Goal: Task Accomplishment & Management: Manage account settings

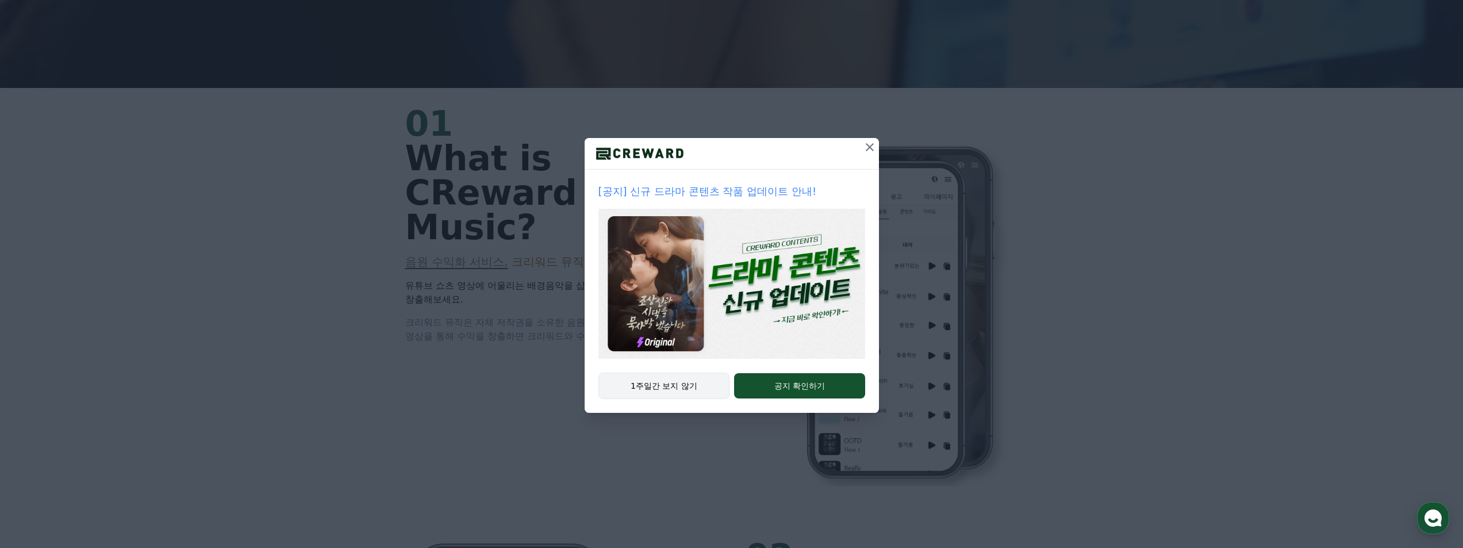
click at [686, 385] on button "1주일간 보지 않기" at bounding box center [664, 386] width 132 height 26
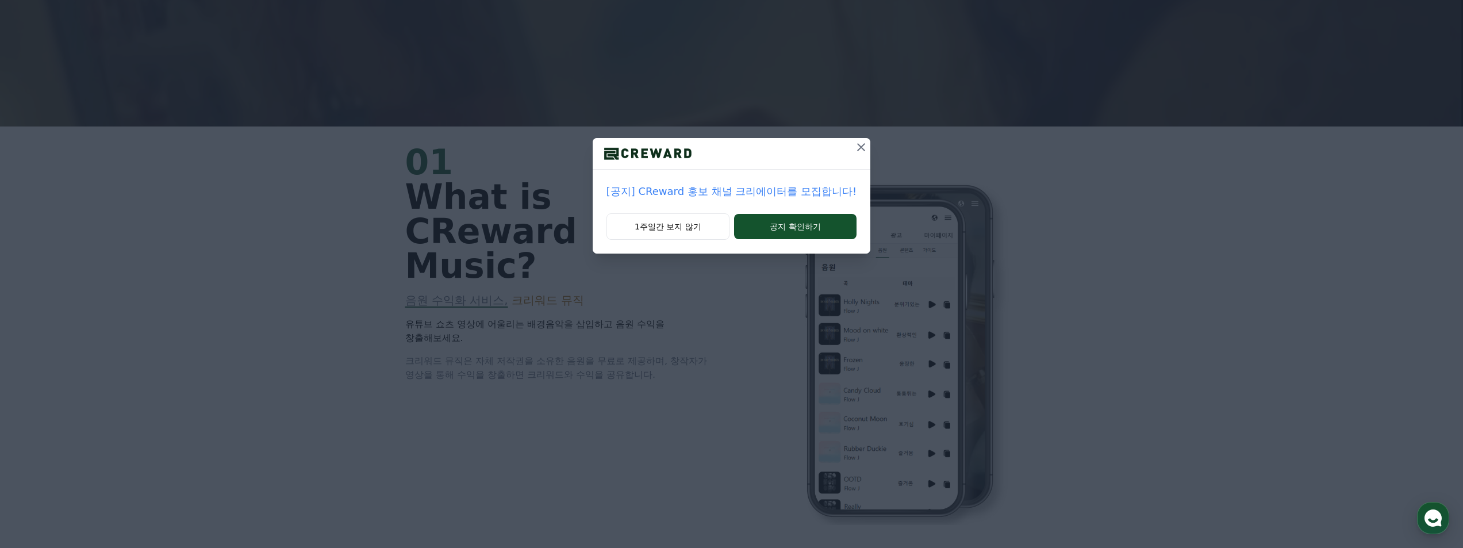
scroll to position [402, 0]
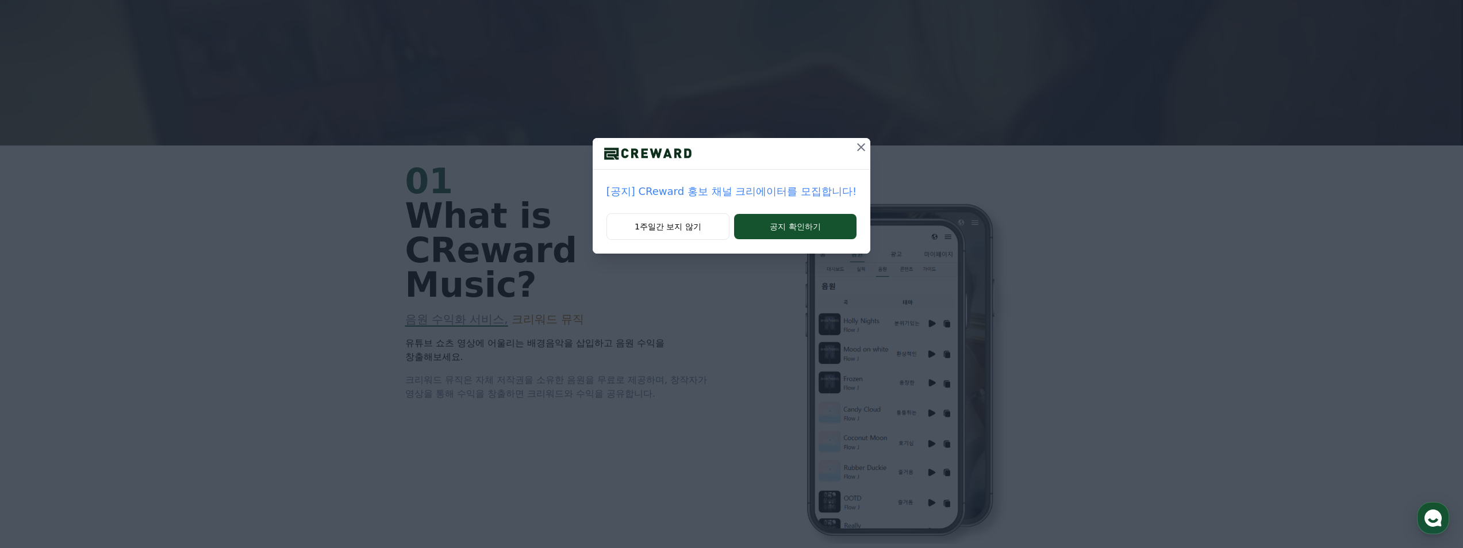
click at [854, 153] on icon at bounding box center [861, 147] width 14 height 14
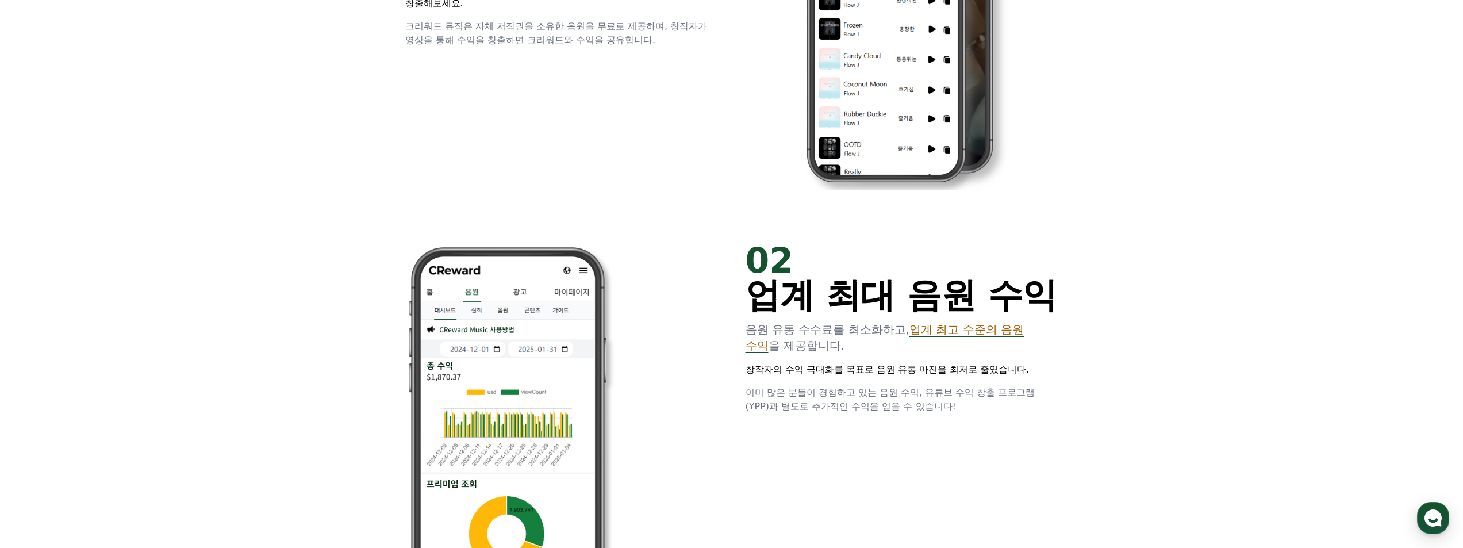
scroll to position [0, 0]
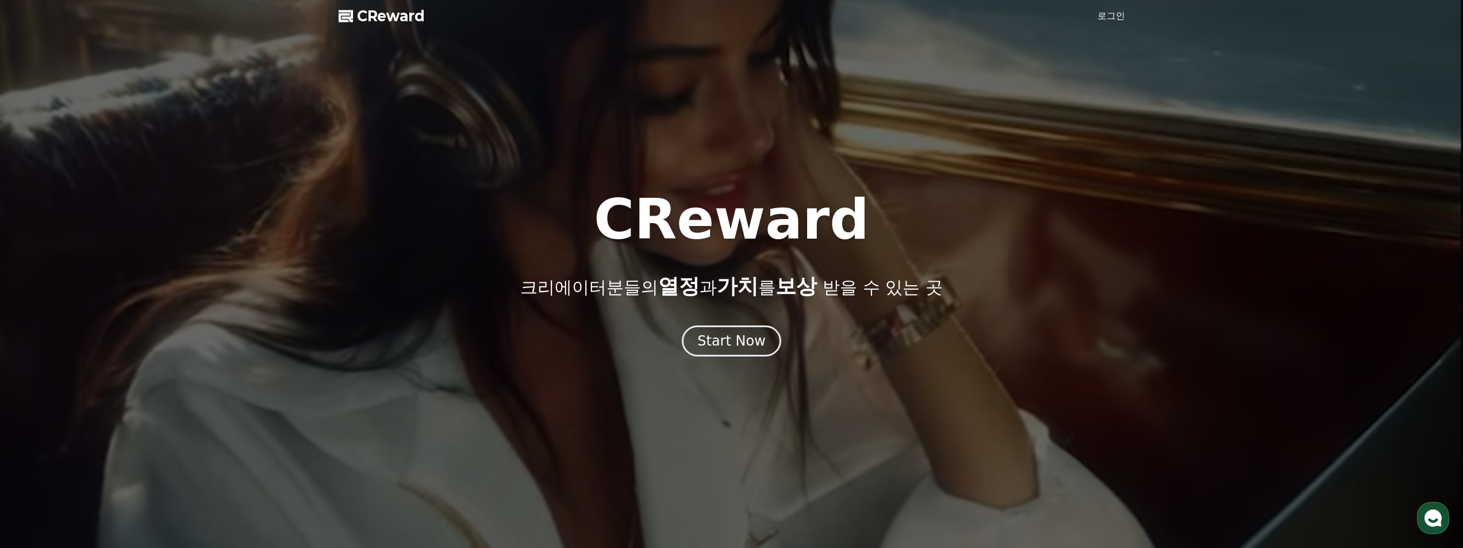
drag, startPoint x: 699, startPoint y: 297, endPoint x: 653, endPoint y: 71, distance: 230.0
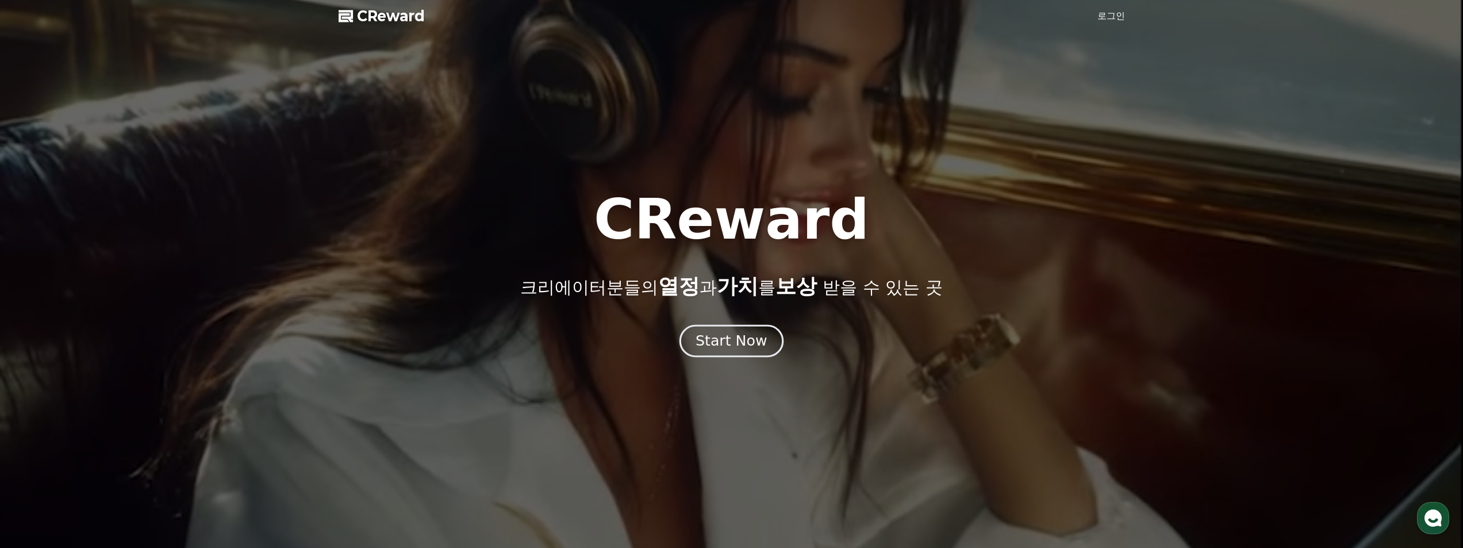
click at [723, 343] on div "Start Now" at bounding box center [731, 341] width 71 height 20
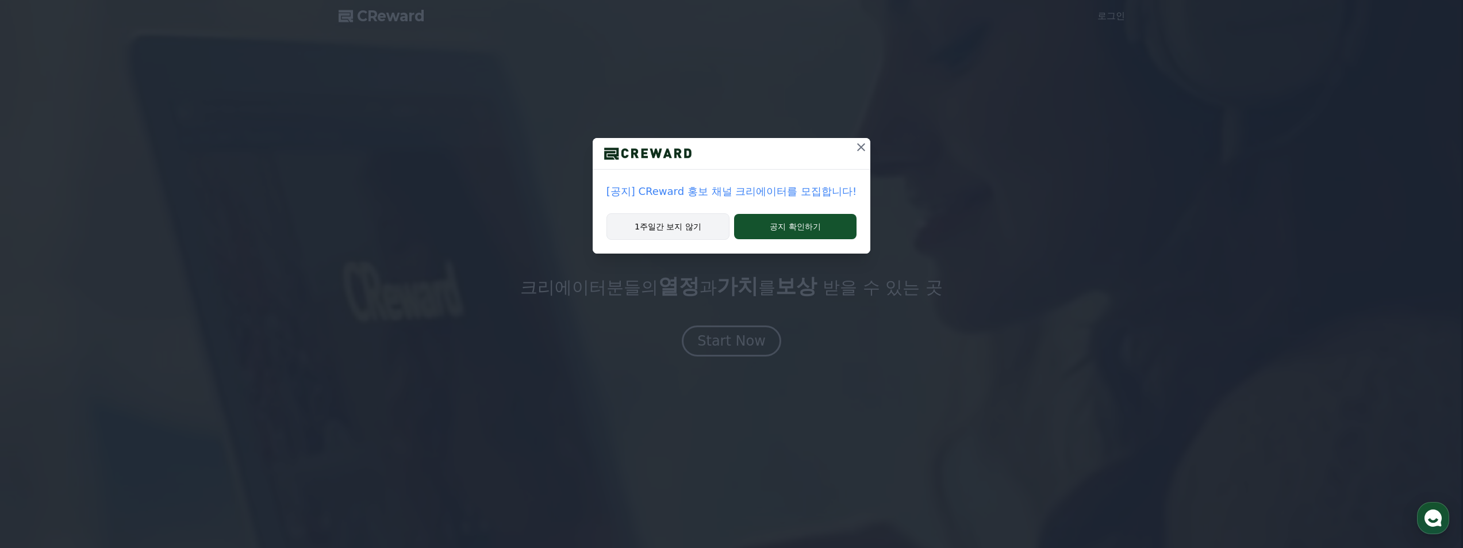
click at [705, 232] on button "1주일간 보지 않기" at bounding box center [667, 226] width 123 height 26
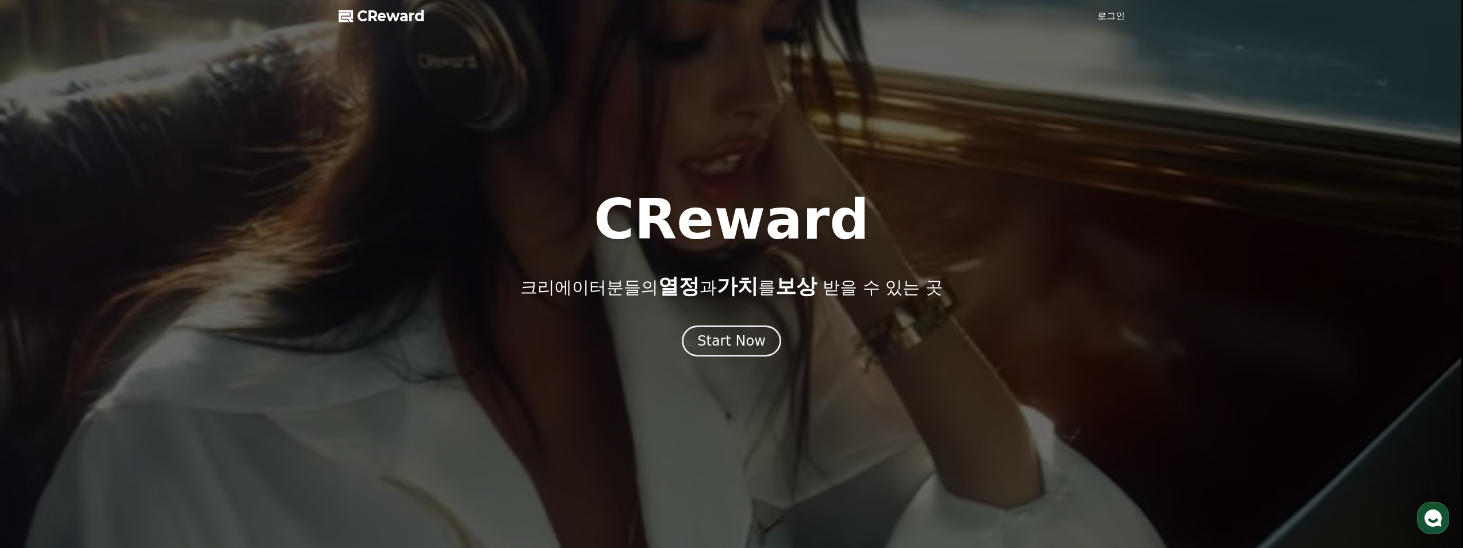
click at [1097, 22] on link "로그인" at bounding box center [1111, 16] width 28 height 14
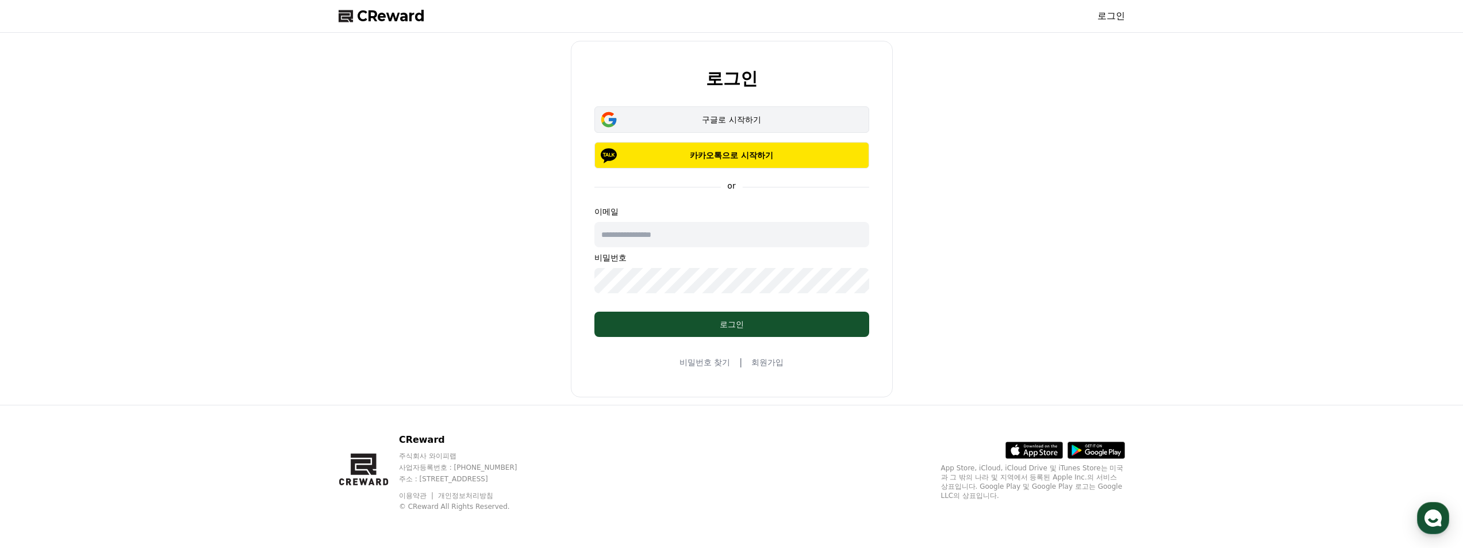
click at [771, 121] on div "구글로 시작하기" at bounding box center [731, 119] width 241 height 11
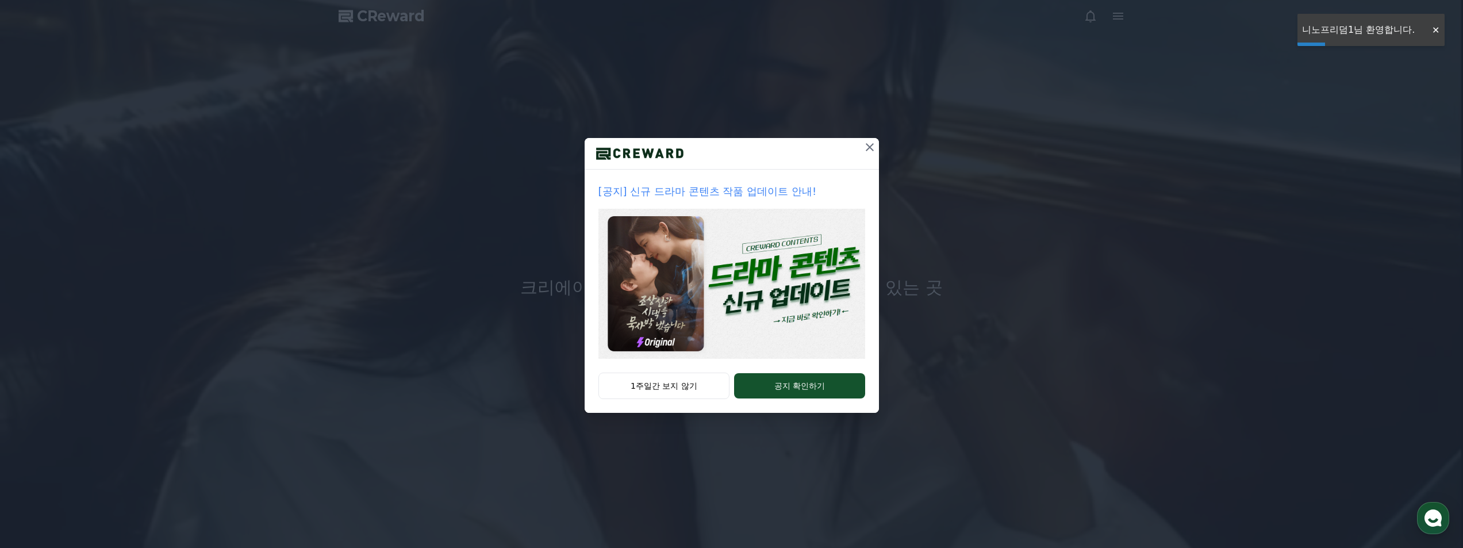
click at [863, 148] on icon at bounding box center [870, 147] width 14 height 14
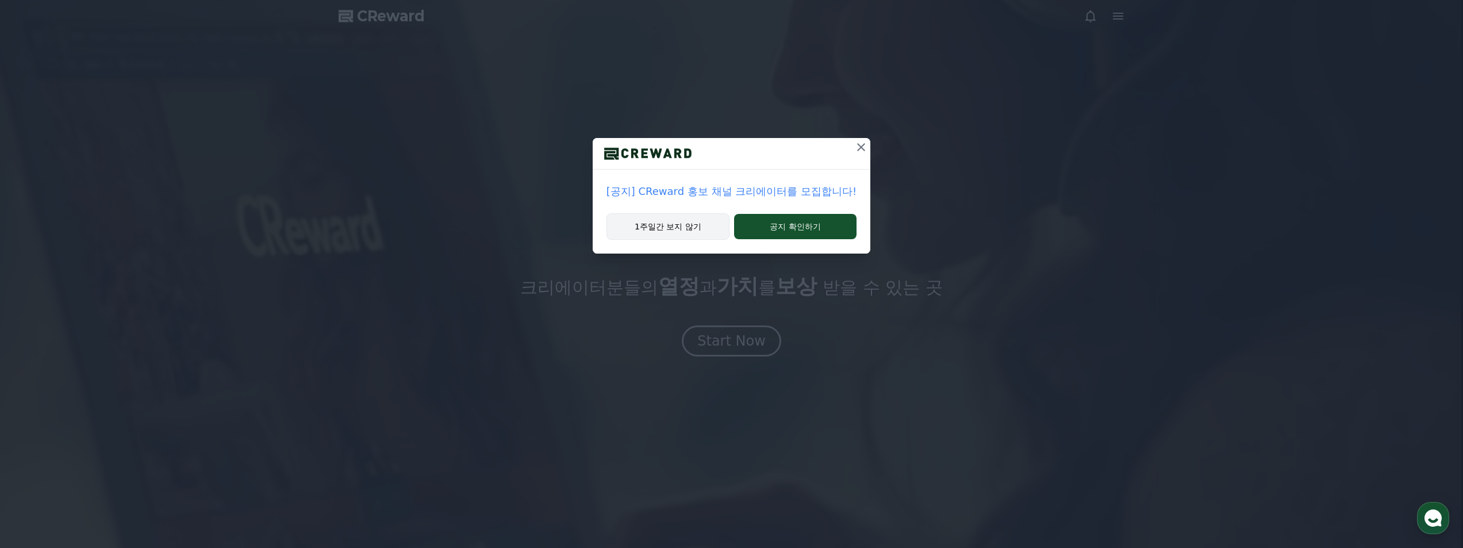
click at [699, 237] on button "1주일간 보지 않기" at bounding box center [667, 226] width 123 height 26
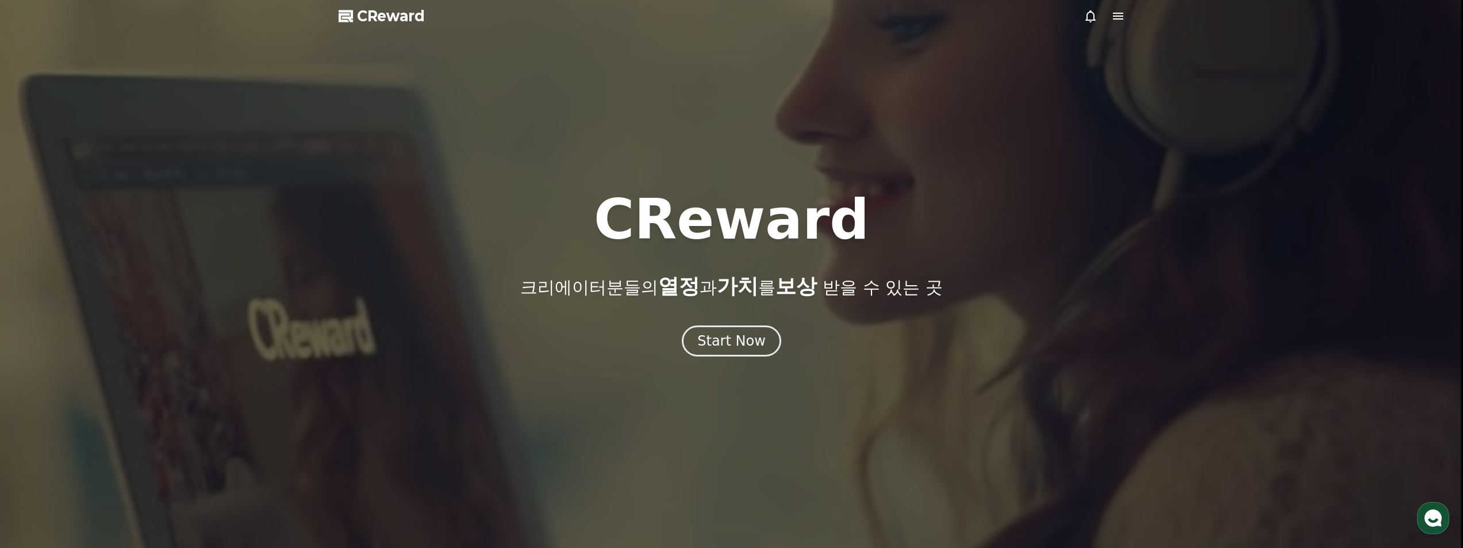
click at [1114, 13] on icon at bounding box center [1118, 16] width 10 height 7
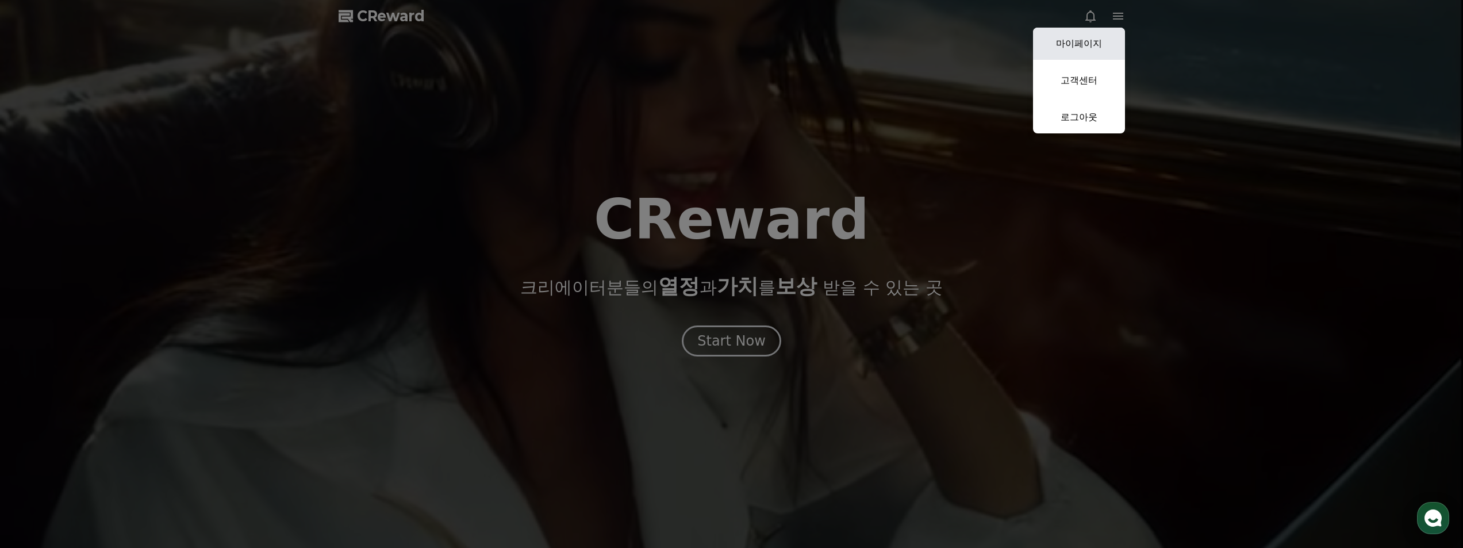
click at [1092, 49] on link "마이페이지" at bounding box center [1079, 44] width 92 height 32
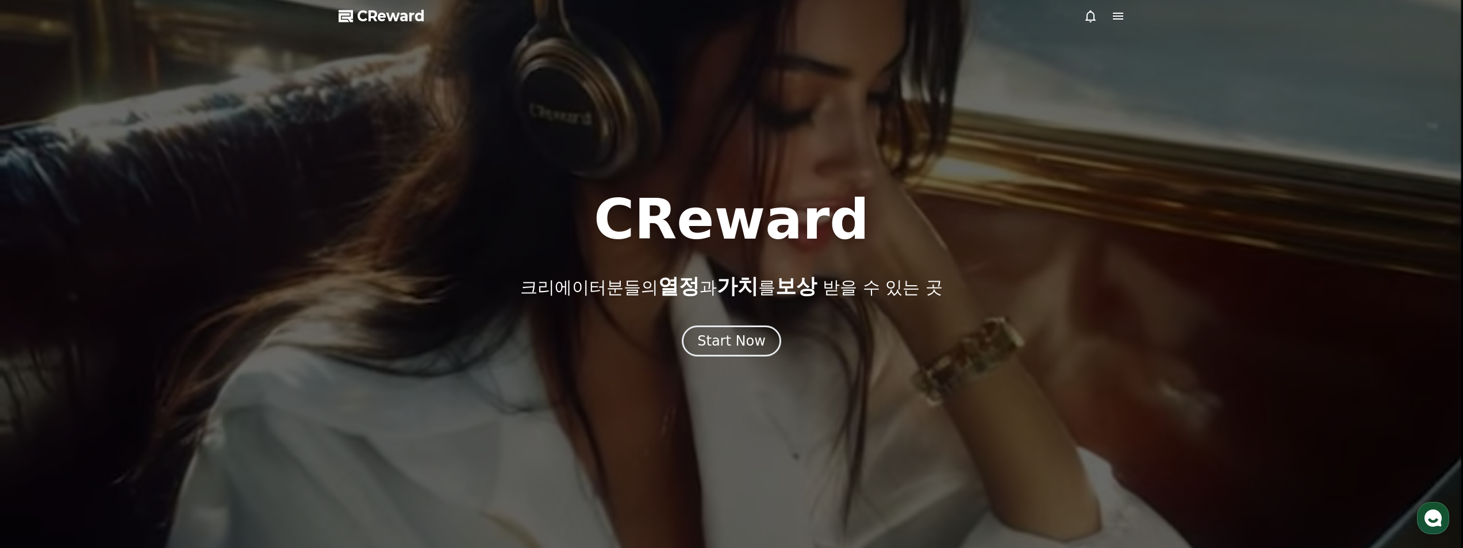
select select "**********"
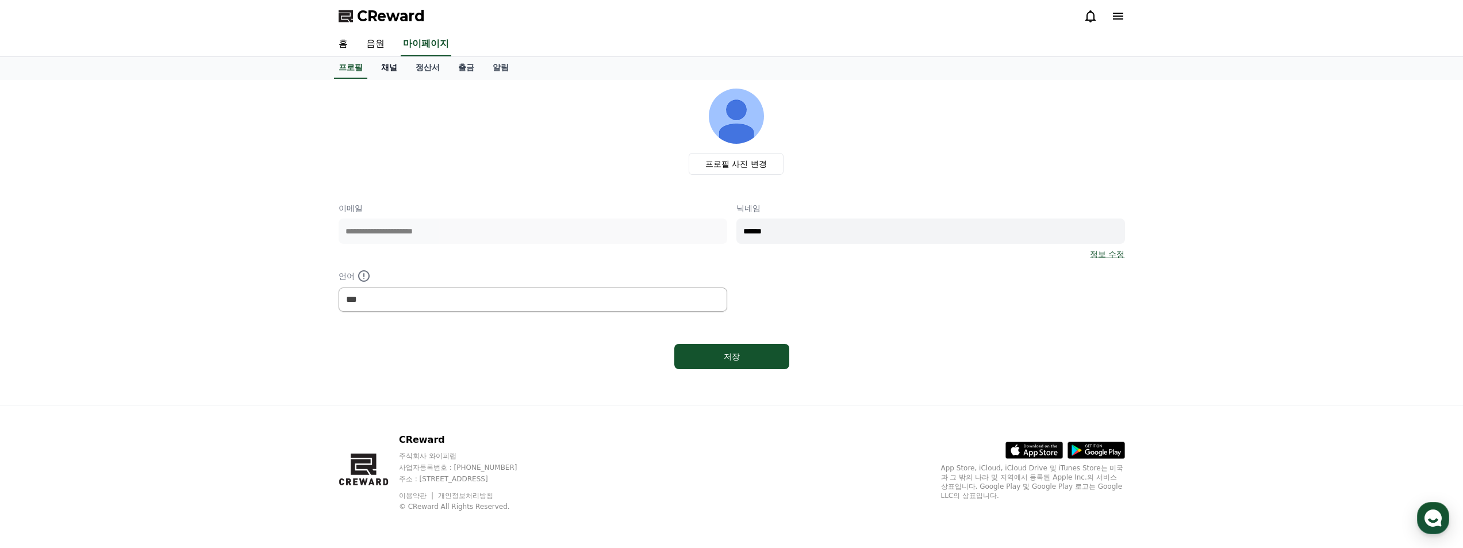
click at [381, 70] on link "채널" at bounding box center [389, 68] width 34 height 22
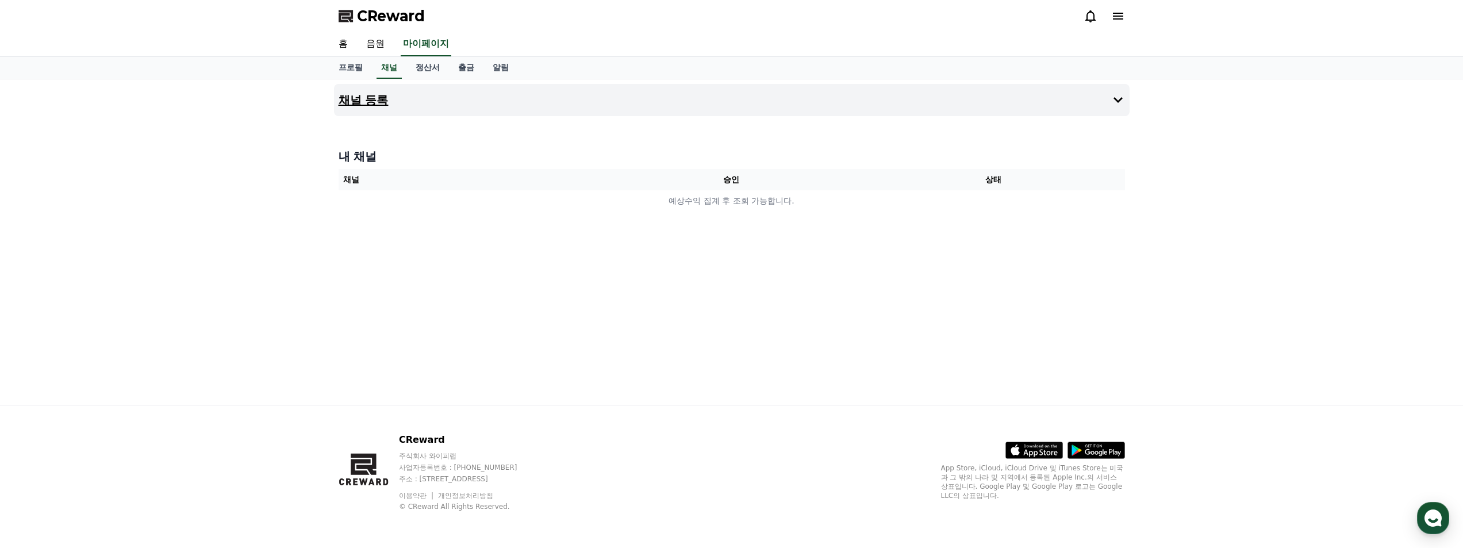
click at [632, 111] on button "채널 등록" at bounding box center [732, 100] width 796 height 32
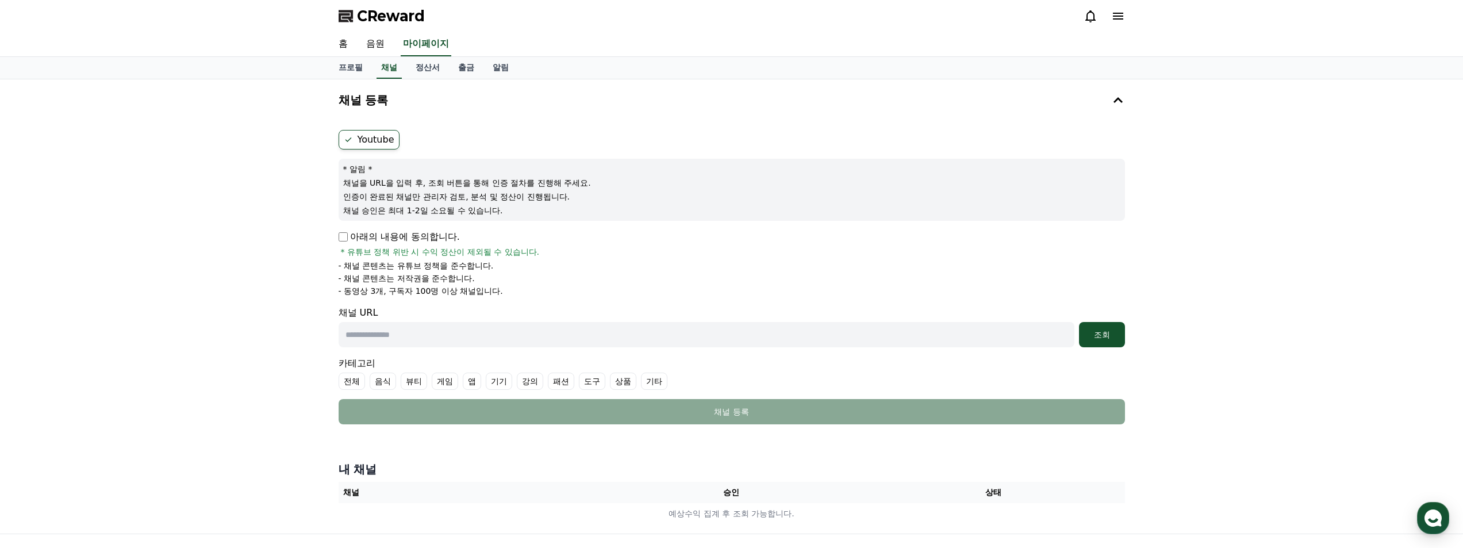
click at [379, 240] on p "아래의 내용에 동의합니다." at bounding box center [399, 237] width 121 height 14
click at [373, 141] on label "Youtube" at bounding box center [369, 140] width 61 height 20
click at [409, 326] on input "text" at bounding box center [707, 334] width 736 height 25
paste input "**********"
type input "**********"
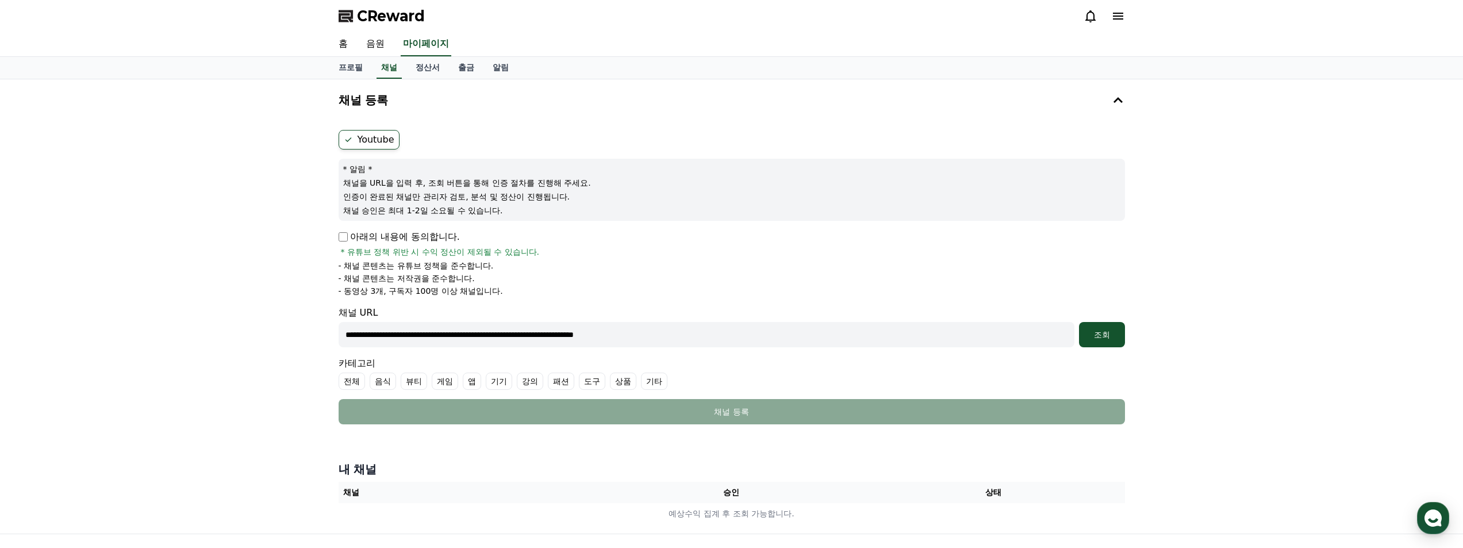
click at [658, 385] on label "기타" at bounding box center [654, 381] width 26 height 17
click at [1085, 339] on div "조회" at bounding box center [1102, 334] width 37 height 11
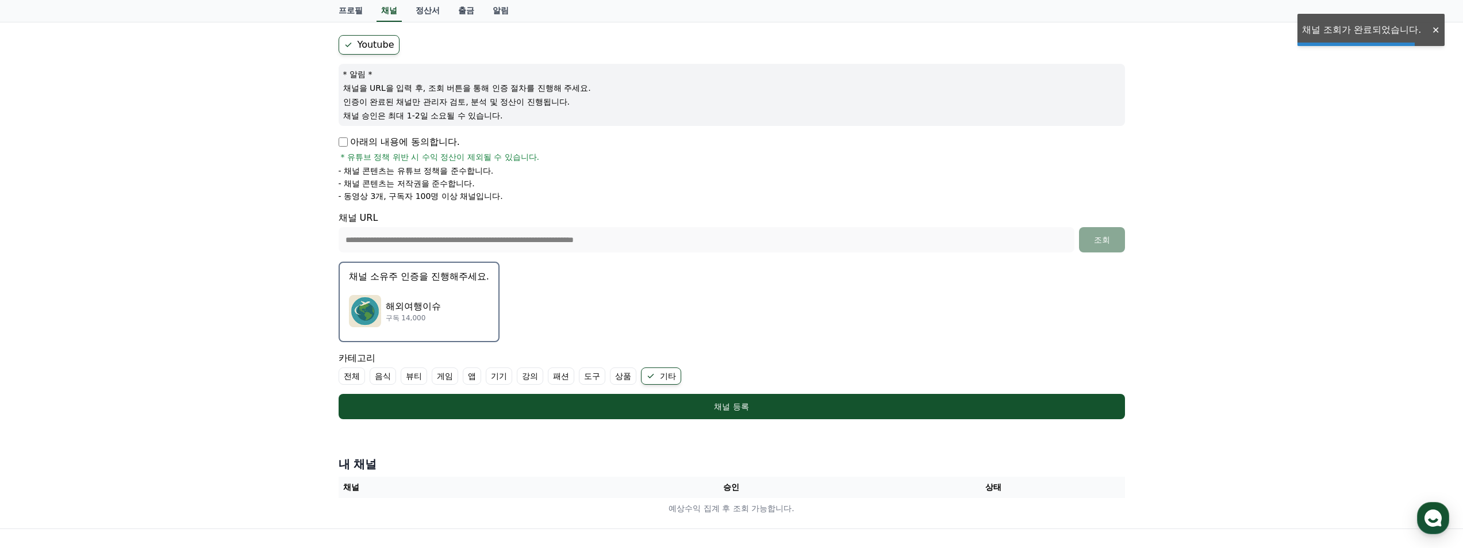
scroll to position [115, 0]
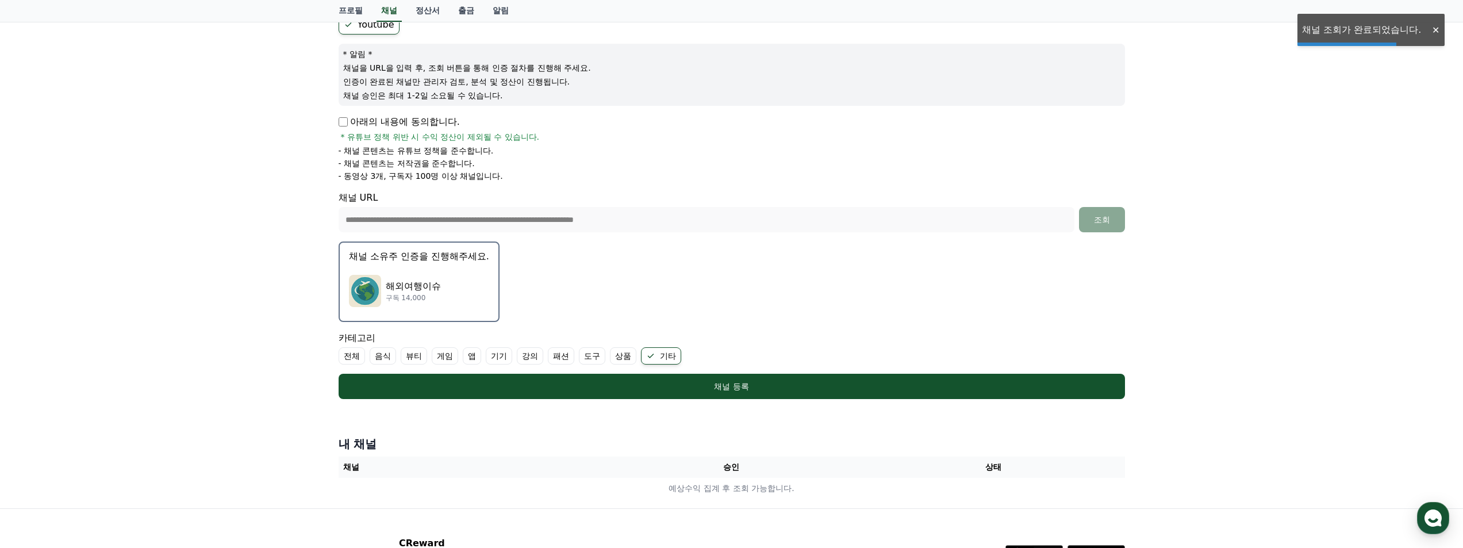
click at [454, 283] on div "해외여행이슈 구독 14,000" at bounding box center [419, 291] width 140 height 46
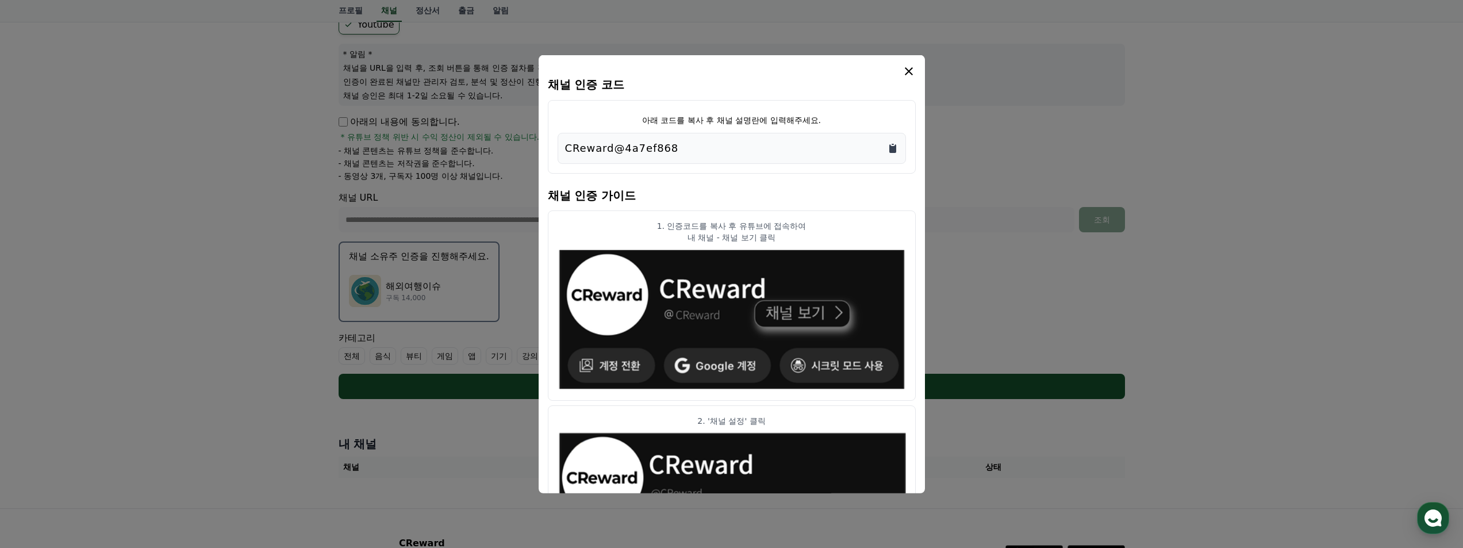
click at [890, 151] on icon "Copy to clipboard" at bounding box center [892, 148] width 7 height 9
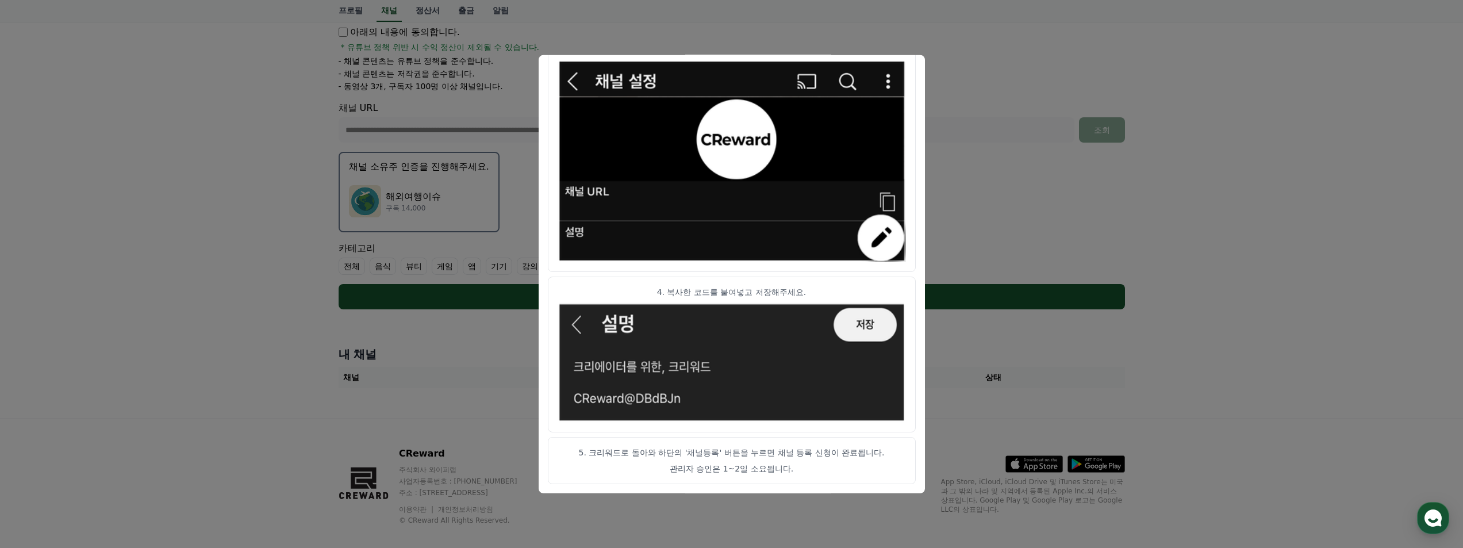
scroll to position [218, 0]
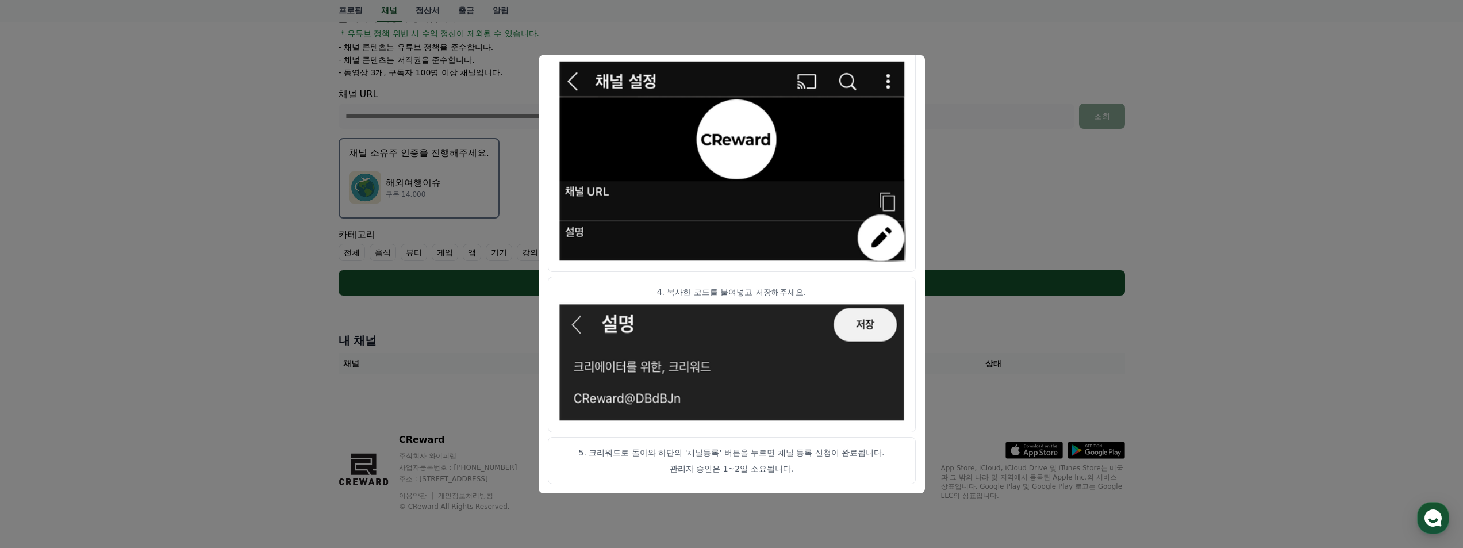
click at [1172, 268] on button "close modal" at bounding box center [731, 274] width 1463 height 548
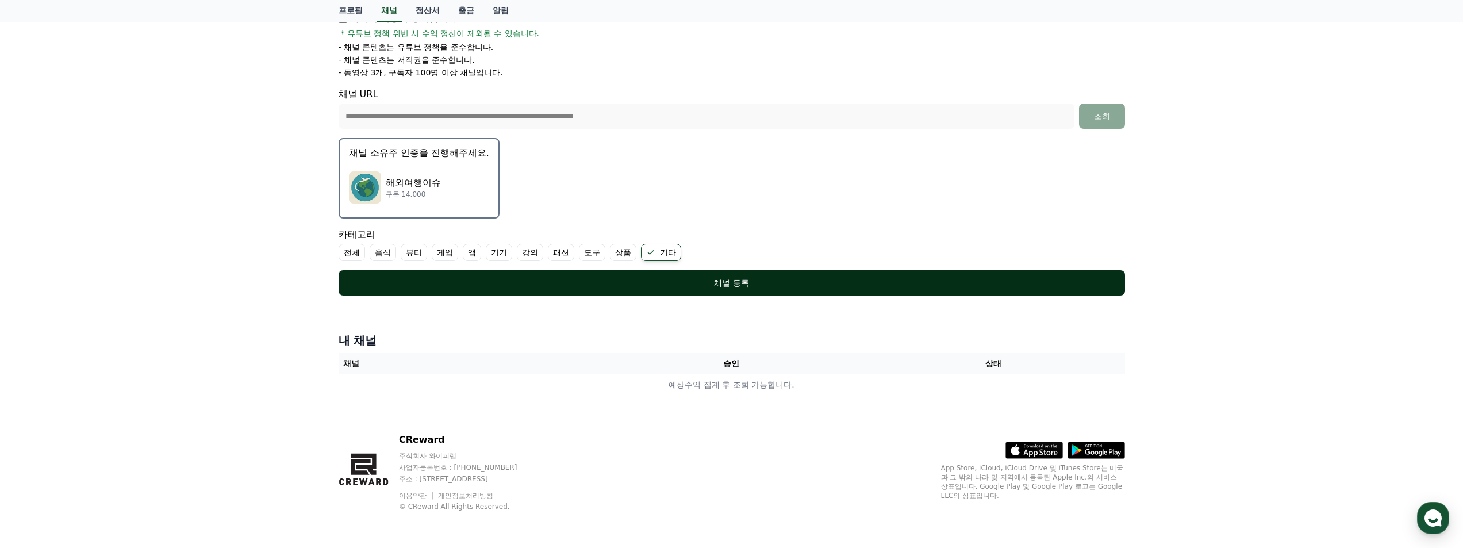
click at [855, 277] on button "채널 등록" at bounding box center [732, 282] width 786 height 25
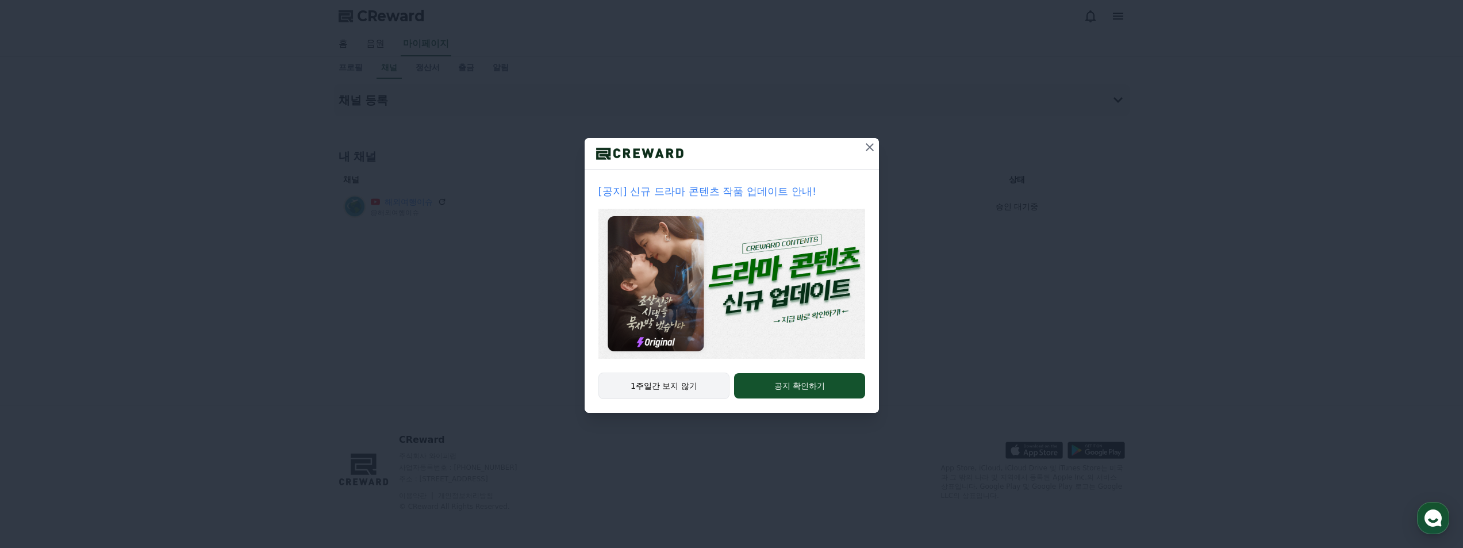
click at [690, 389] on button "1주일간 보지 않기" at bounding box center [664, 386] width 132 height 26
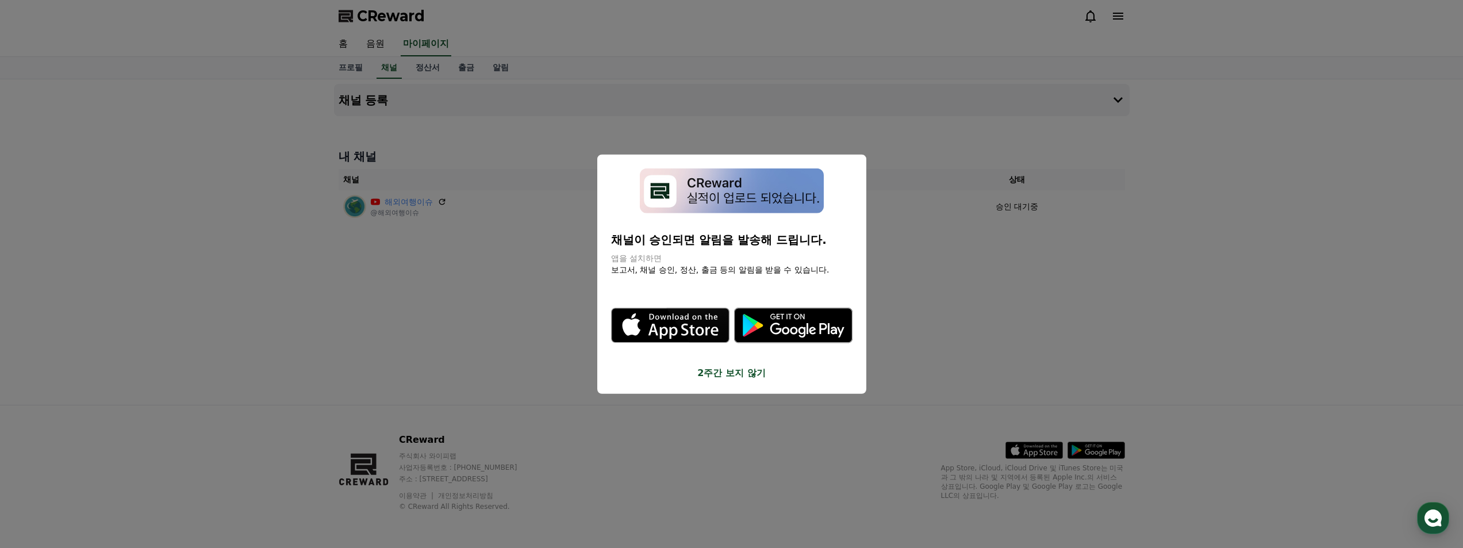
click at [736, 363] on icon ".st0 { fill: #a6a6a6; } .st1 { stroke: #ffffff; stroke-width: 0.2; stroke-miter…" at bounding box center [793, 325] width 118 height 118
click at [984, 205] on button "close modal" at bounding box center [731, 274] width 1463 height 548
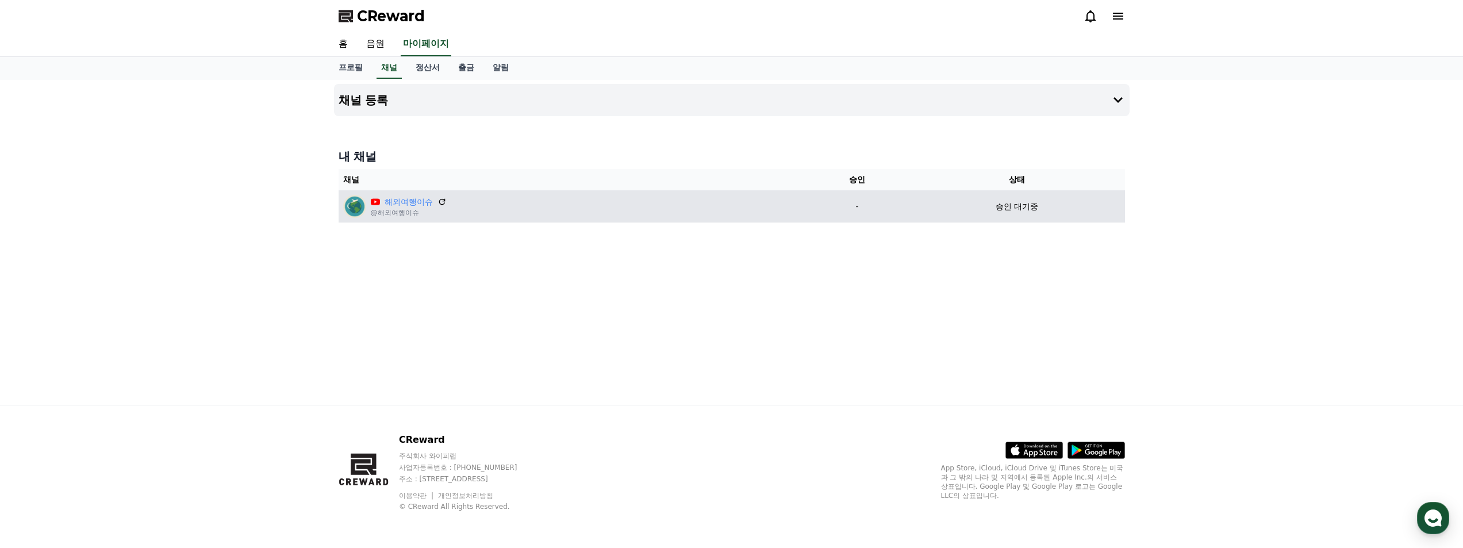
click at [452, 210] on div "해외여행이슈 @해외여행이슈" at bounding box center [571, 206] width 457 height 23
click at [413, 210] on p "@해외여행이슈" at bounding box center [409, 212] width 76 height 9
click at [433, 199] on p "해외여행이슈" at bounding box center [409, 202] width 76 height 12
click at [443, 202] on icon at bounding box center [442, 202] width 10 height 10
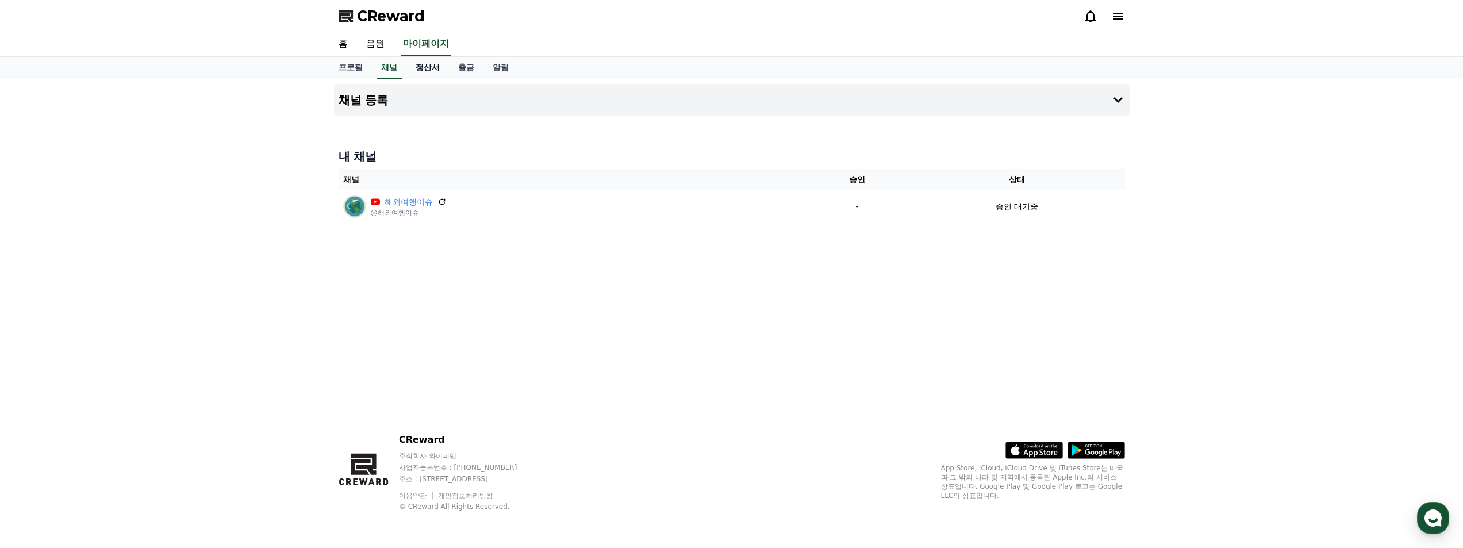
click at [446, 66] on link "정산서" at bounding box center [427, 68] width 43 height 22
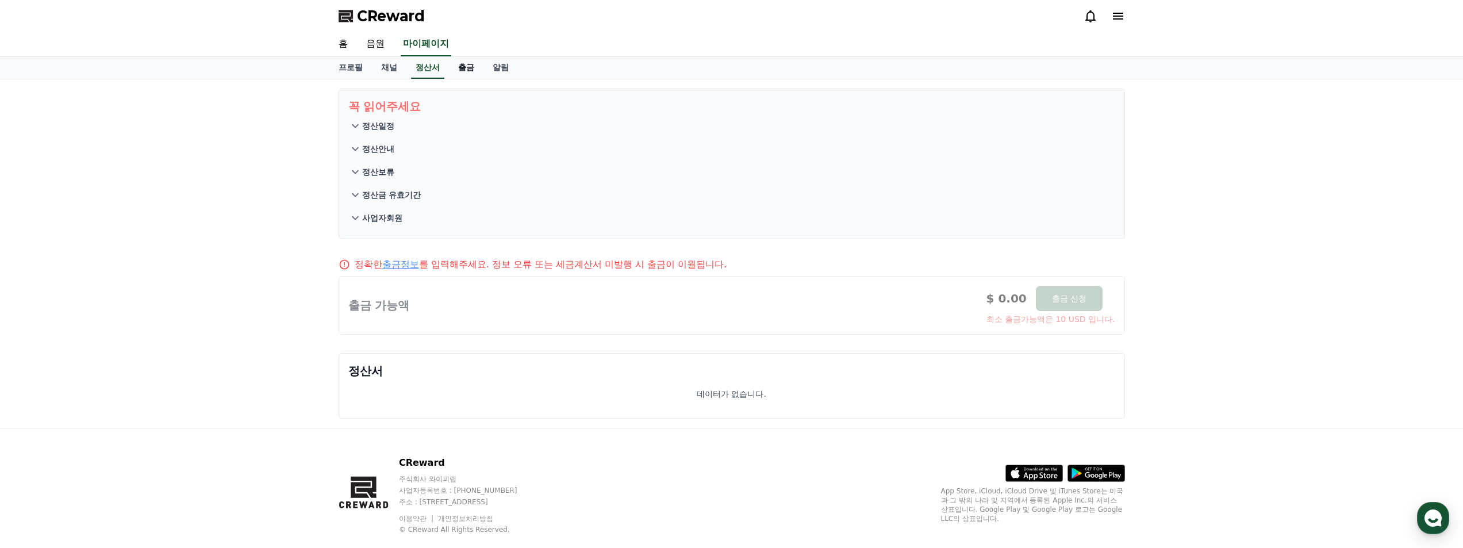
click at [461, 70] on link "출금" at bounding box center [466, 68] width 34 height 22
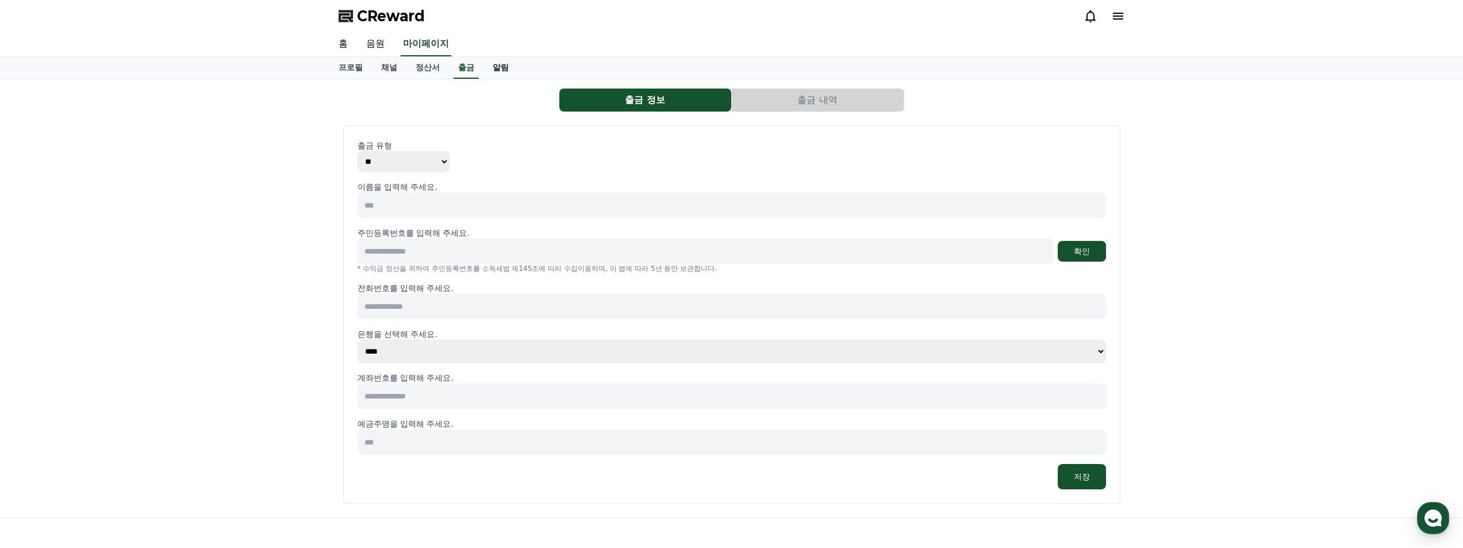
click at [502, 68] on link "알림" at bounding box center [500, 68] width 34 height 22
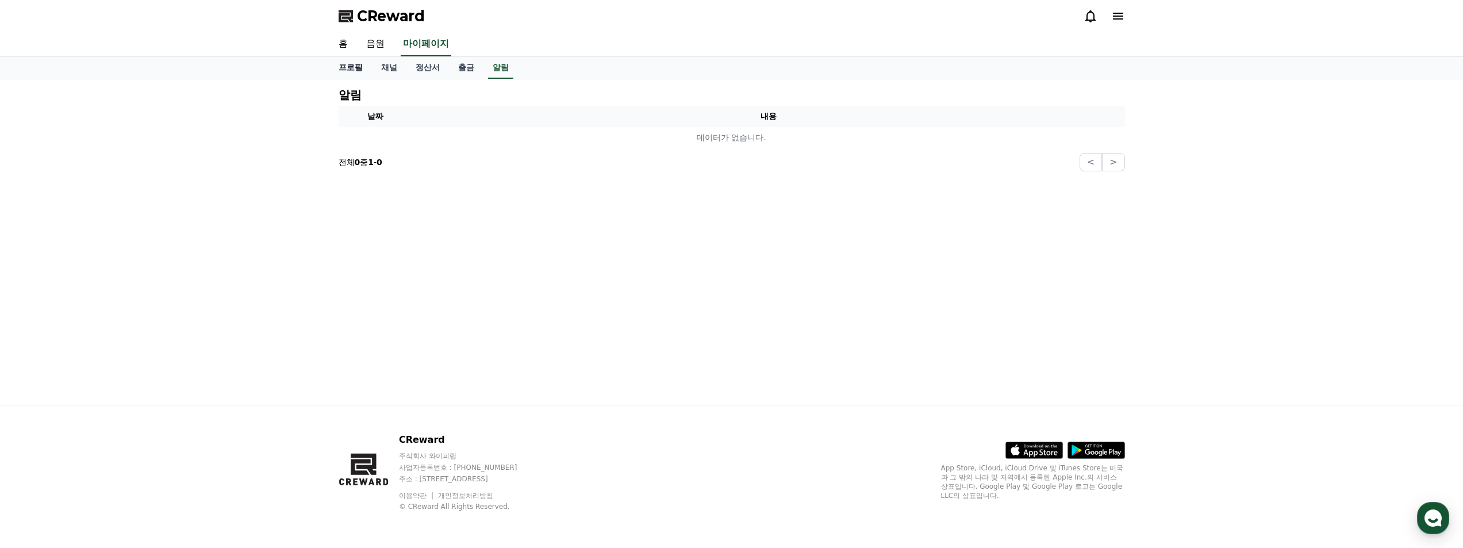
click at [359, 67] on link "프로필" at bounding box center [350, 68] width 43 height 22
select select "**********"
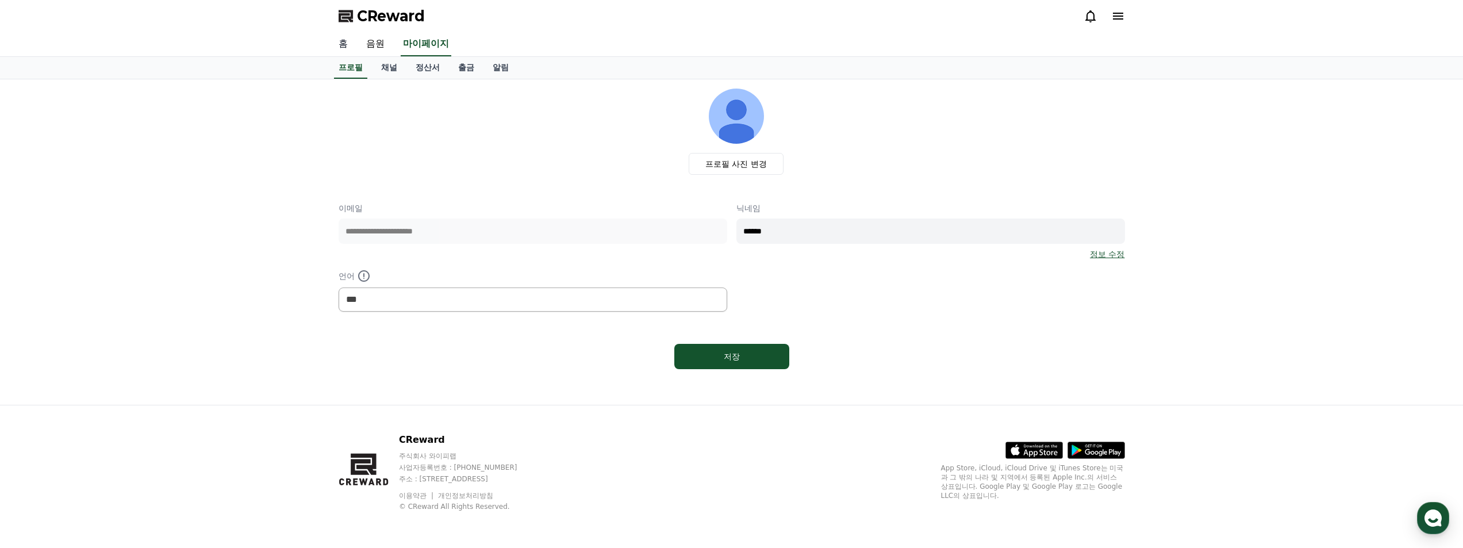
click at [340, 43] on link "홈" at bounding box center [343, 44] width 28 height 24
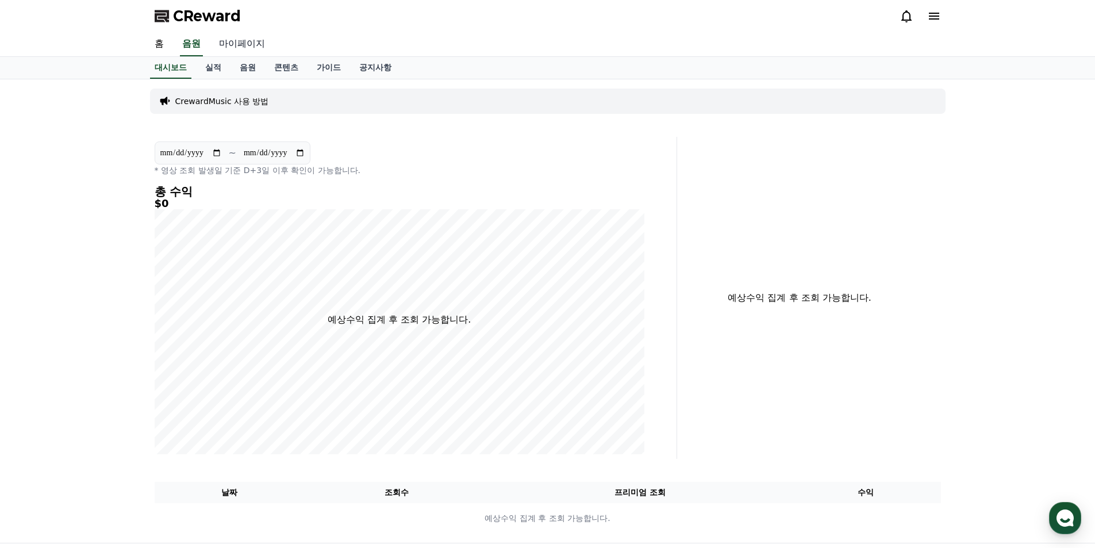
click at [243, 40] on link "마이페이지" at bounding box center [242, 44] width 64 height 24
select select "**********"
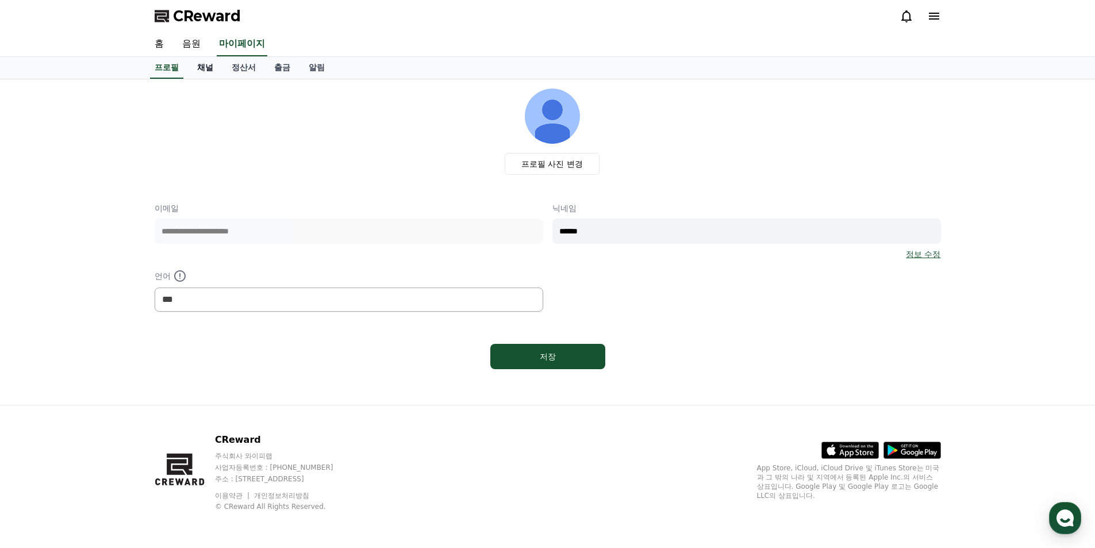
click at [197, 68] on link "채널" at bounding box center [205, 68] width 34 height 22
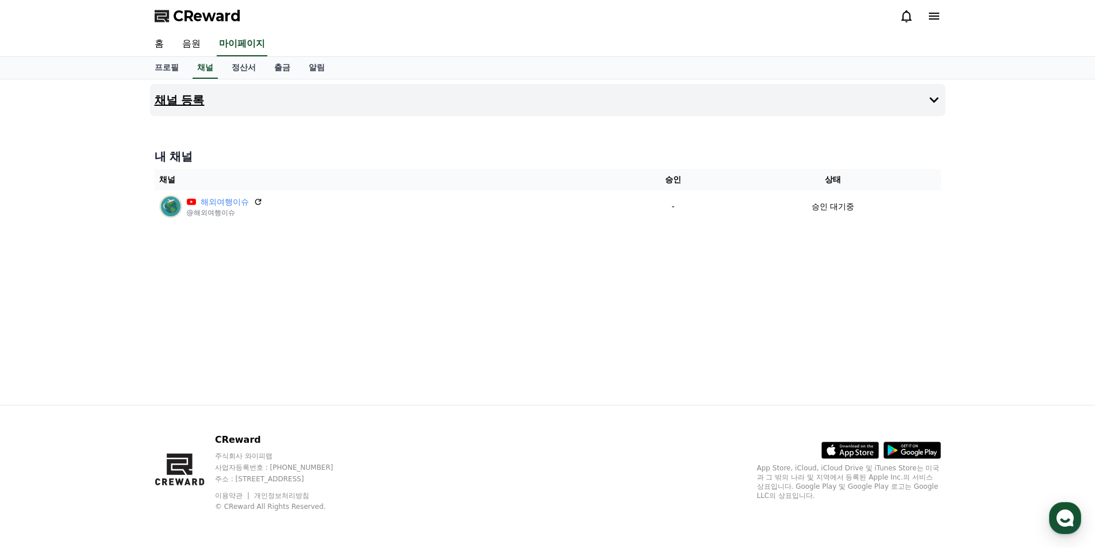
click at [183, 99] on h4 "채널 등록" at bounding box center [180, 100] width 50 height 13
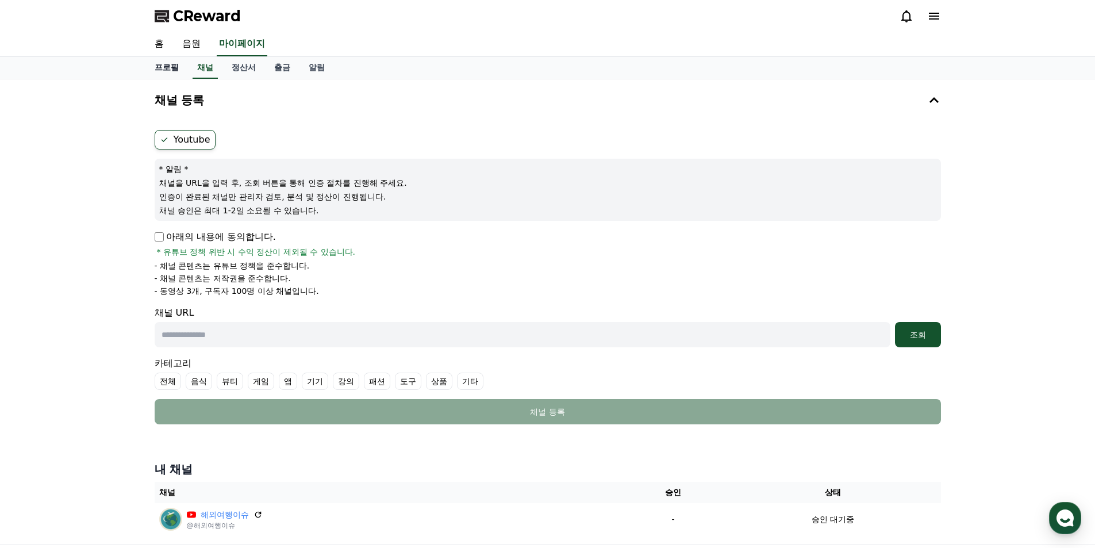
click at [176, 72] on link "프로필" at bounding box center [166, 68] width 43 height 22
select select "**********"
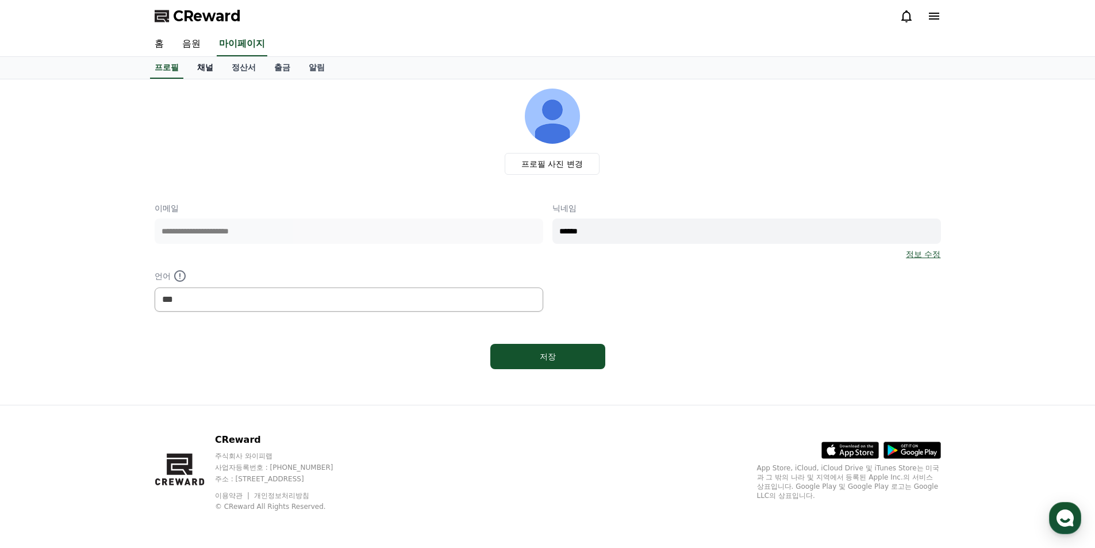
click at [209, 73] on link "채널" at bounding box center [205, 68] width 34 height 22
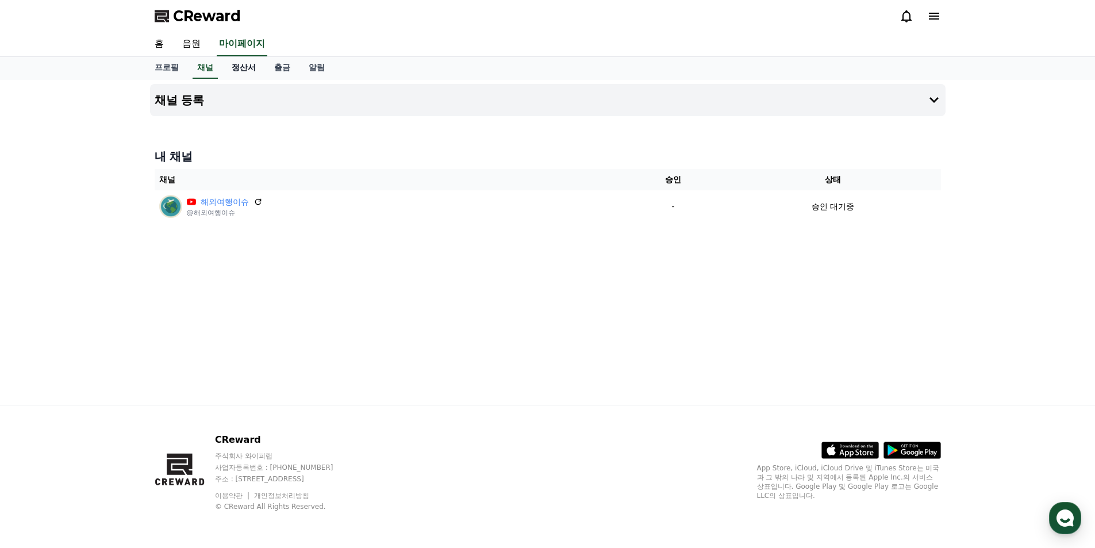
click at [243, 69] on link "정산서" at bounding box center [243, 68] width 43 height 22
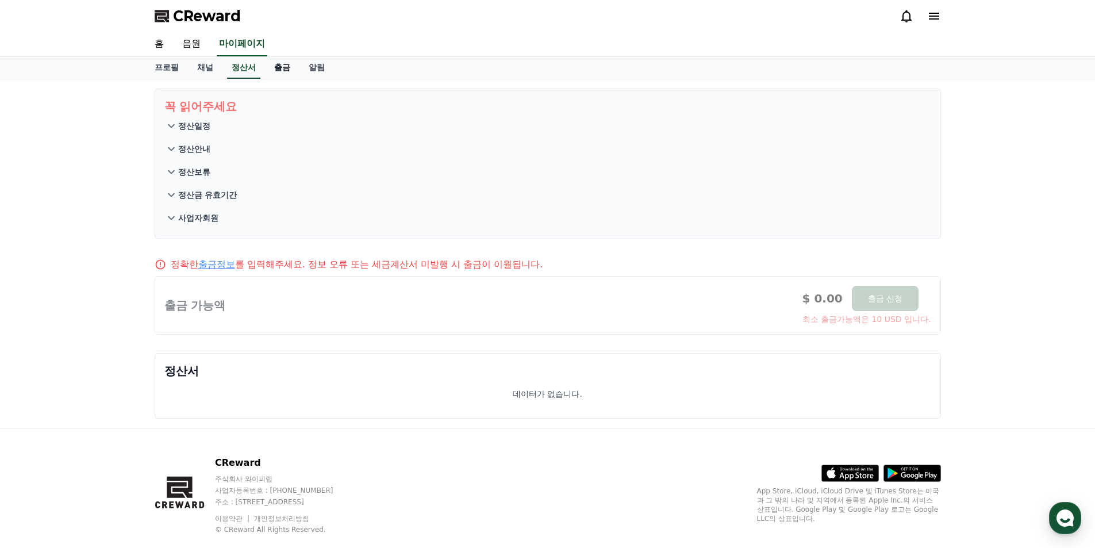
click at [277, 67] on link "출금" at bounding box center [282, 68] width 34 height 22
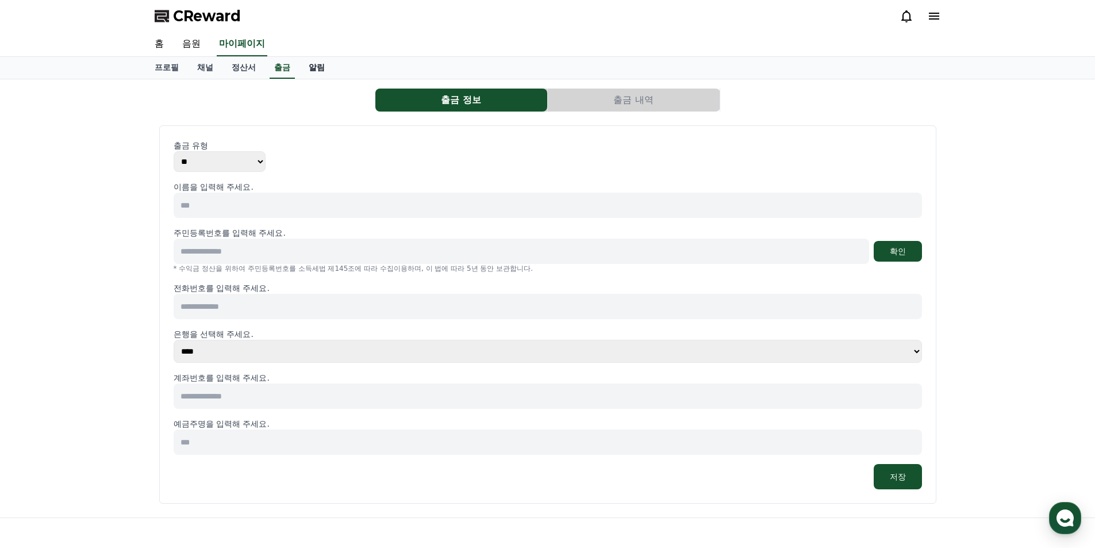
click at [312, 68] on link "알림" at bounding box center [316, 68] width 34 height 22
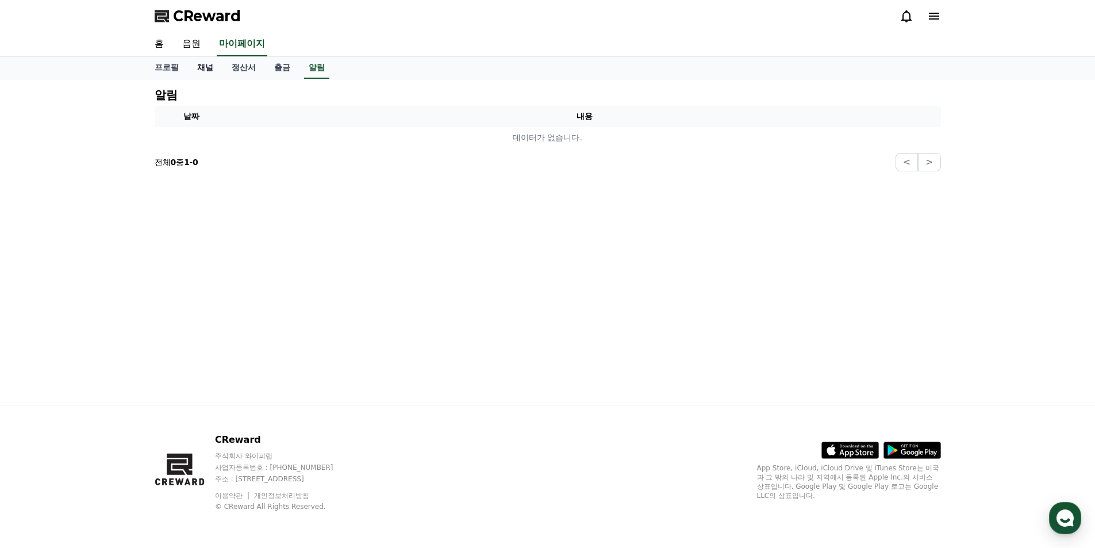
click at [192, 73] on link "채널" at bounding box center [205, 68] width 34 height 22
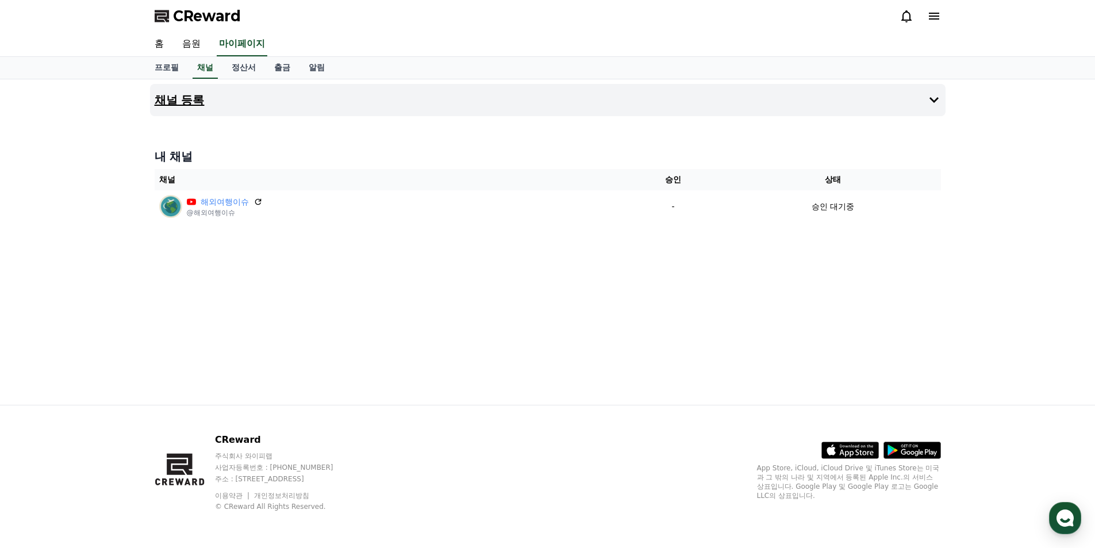
click at [233, 98] on button "채널 등록" at bounding box center [548, 100] width 796 height 32
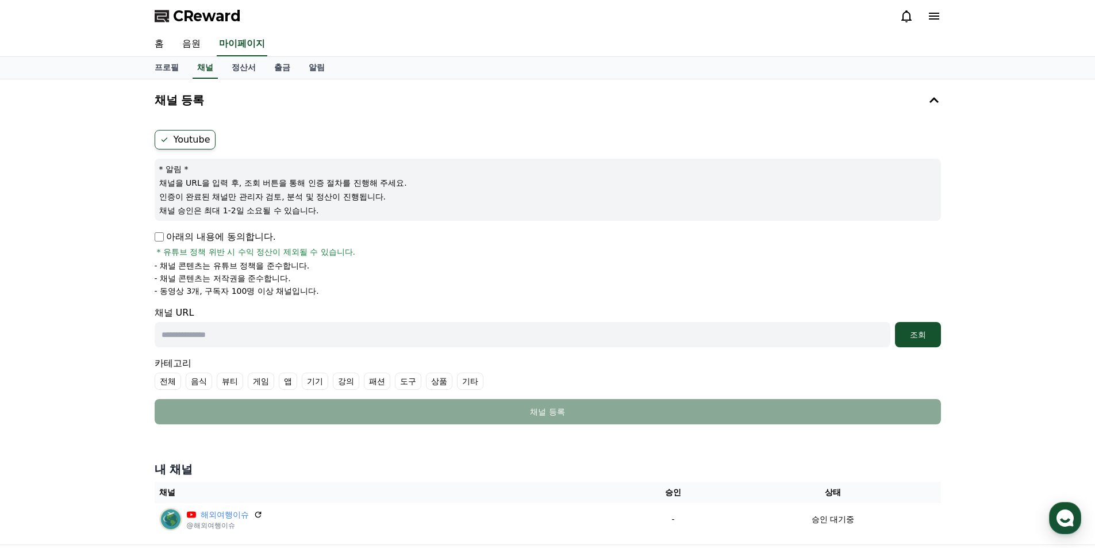
click at [195, 136] on label "Youtube" at bounding box center [185, 140] width 61 height 20
click at [194, 18] on span "CReward" at bounding box center [207, 16] width 68 height 18
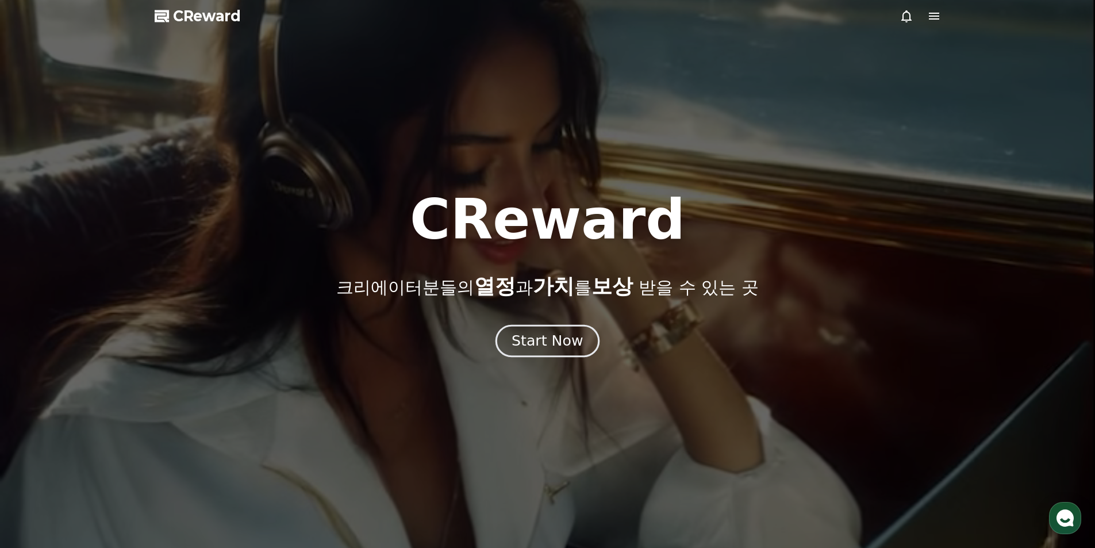
click at [525, 339] on div "Start Now" at bounding box center [547, 341] width 71 height 20
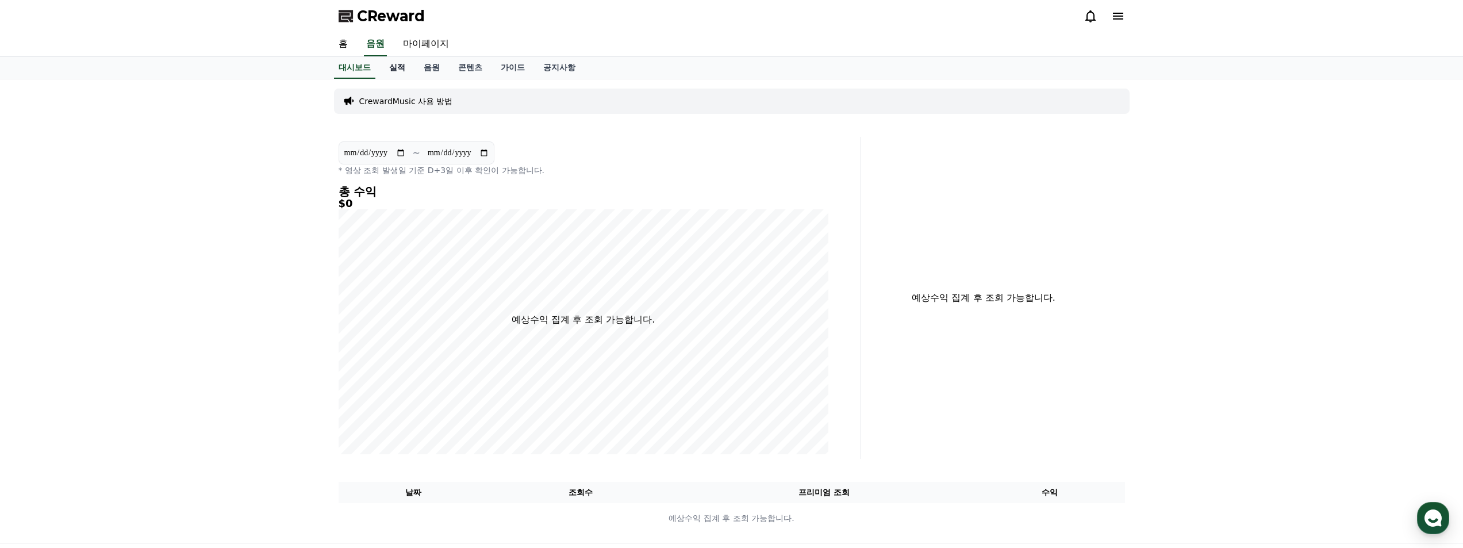
click at [394, 69] on link "실적" at bounding box center [397, 68] width 34 height 22
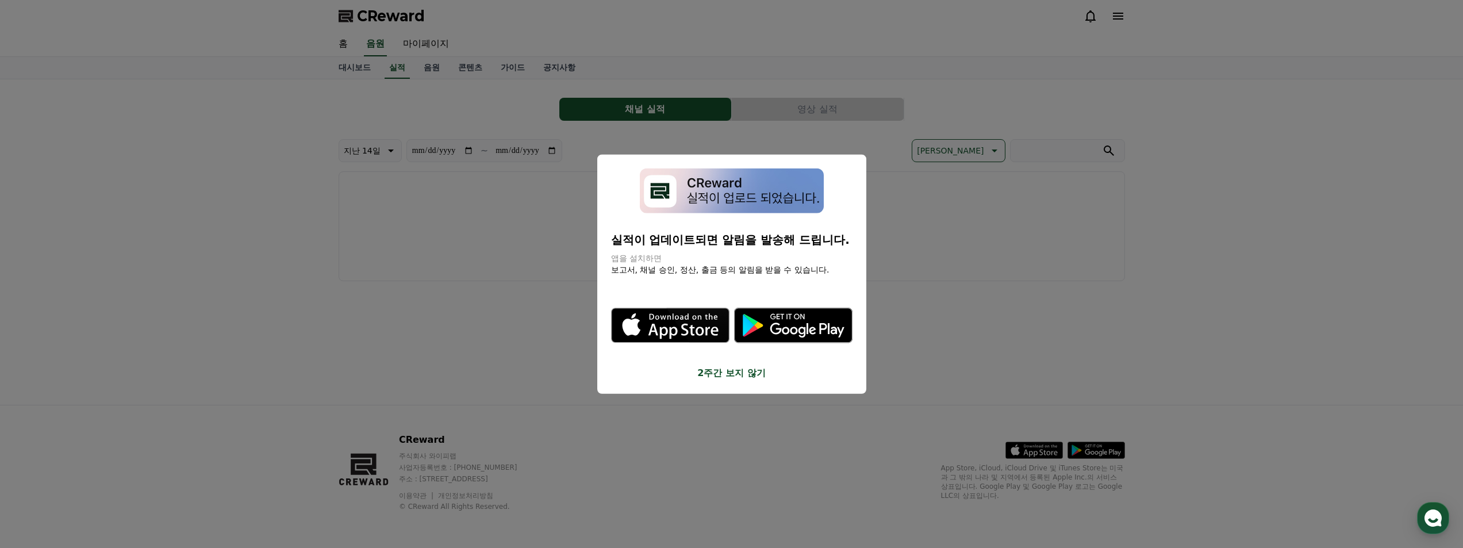
click at [736, 372] on button "2주간 보지 않기" at bounding box center [731, 373] width 241 height 14
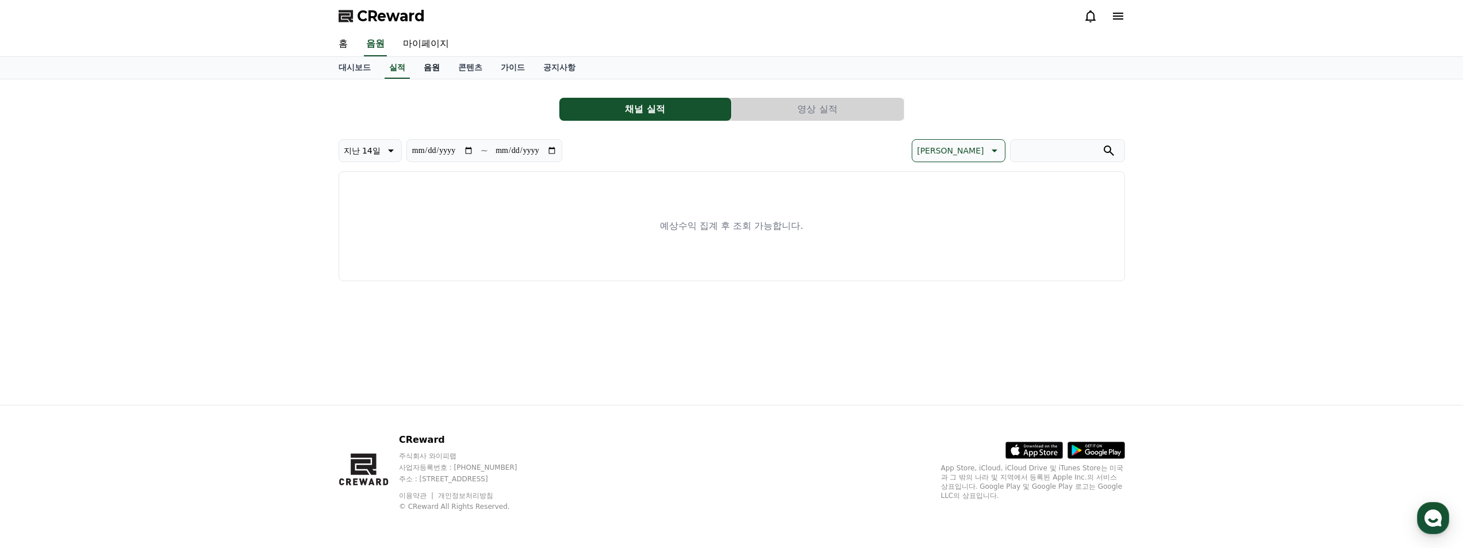
click at [433, 64] on link "음원" at bounding box center [431, 68] width 34 height 22
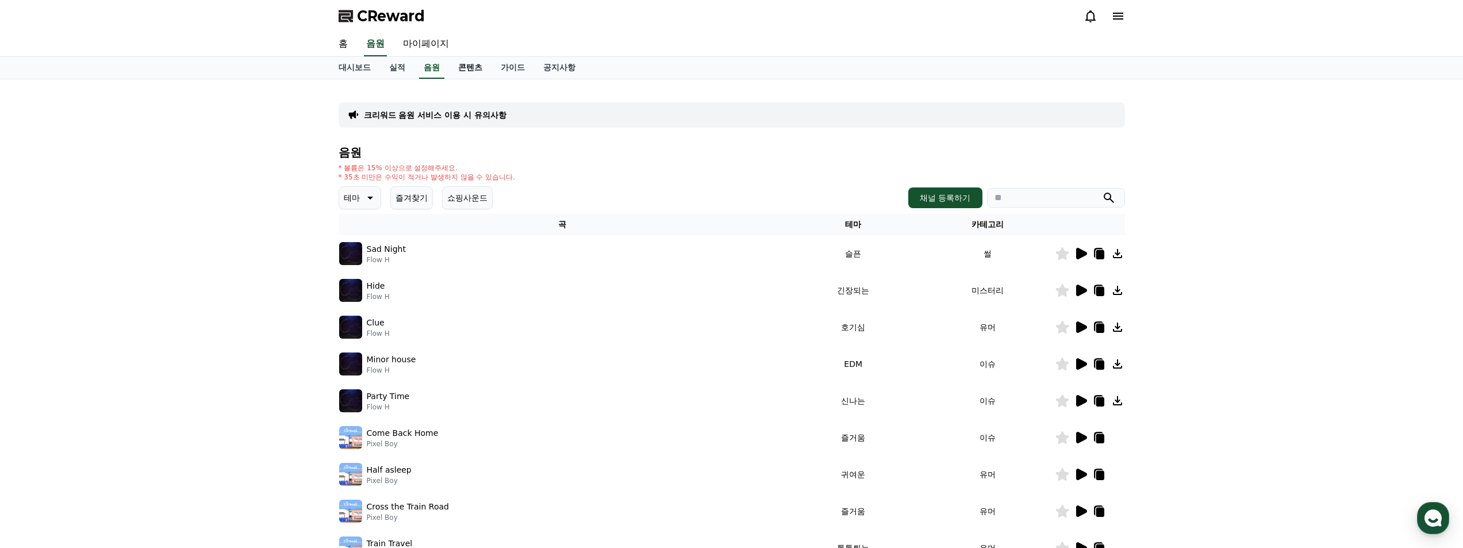
click at [463, 67] on link "콘텐츠" at bounding box center [470, 68] width 43 height 22
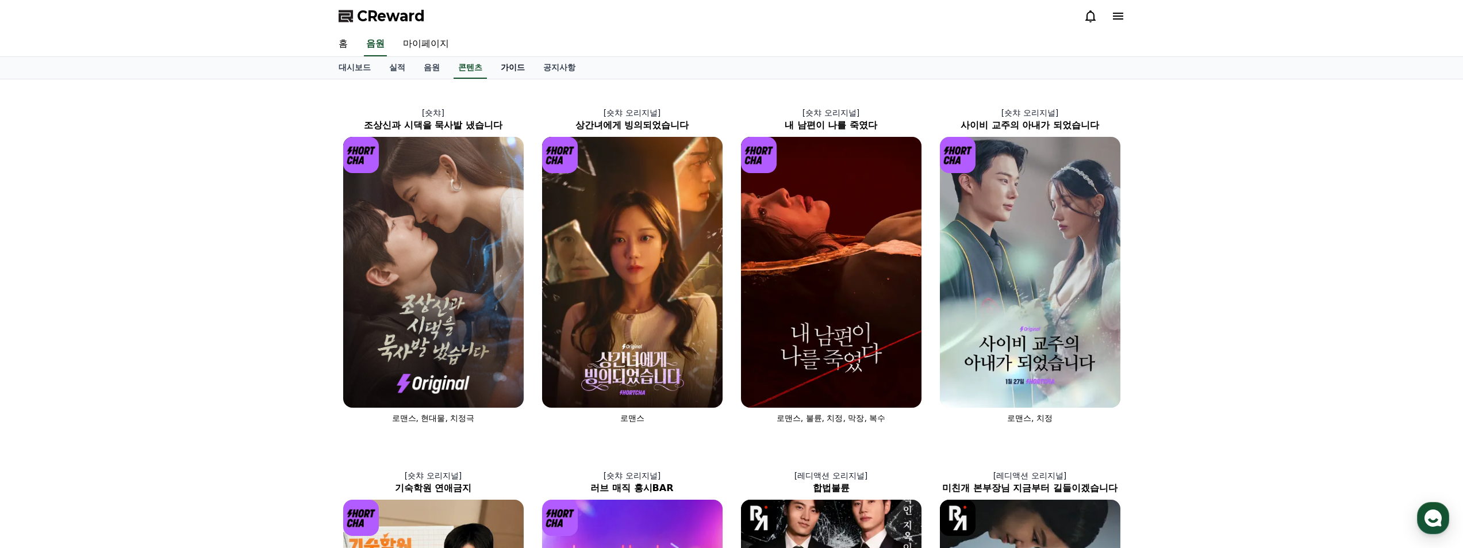
click at [519, 67] on link "가이드" at bounding box center [512, 68] width 43 height 22
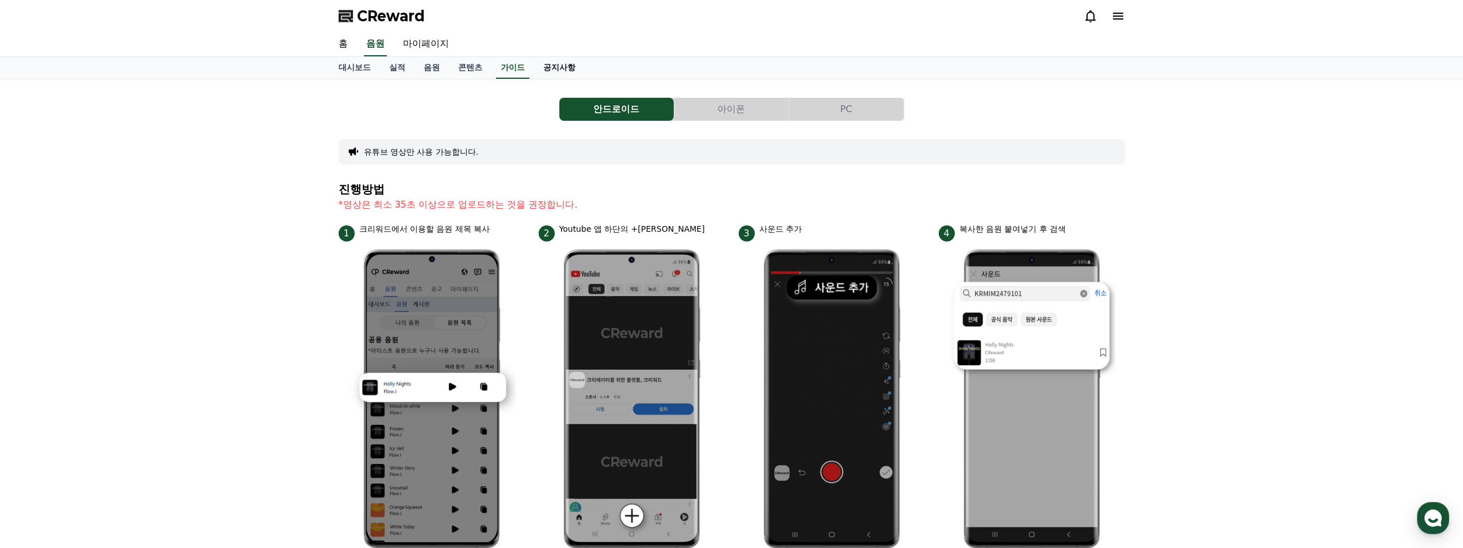
click at [572, 70] on link "공지사항" at bounding box center [559, 68] width 51 height 22
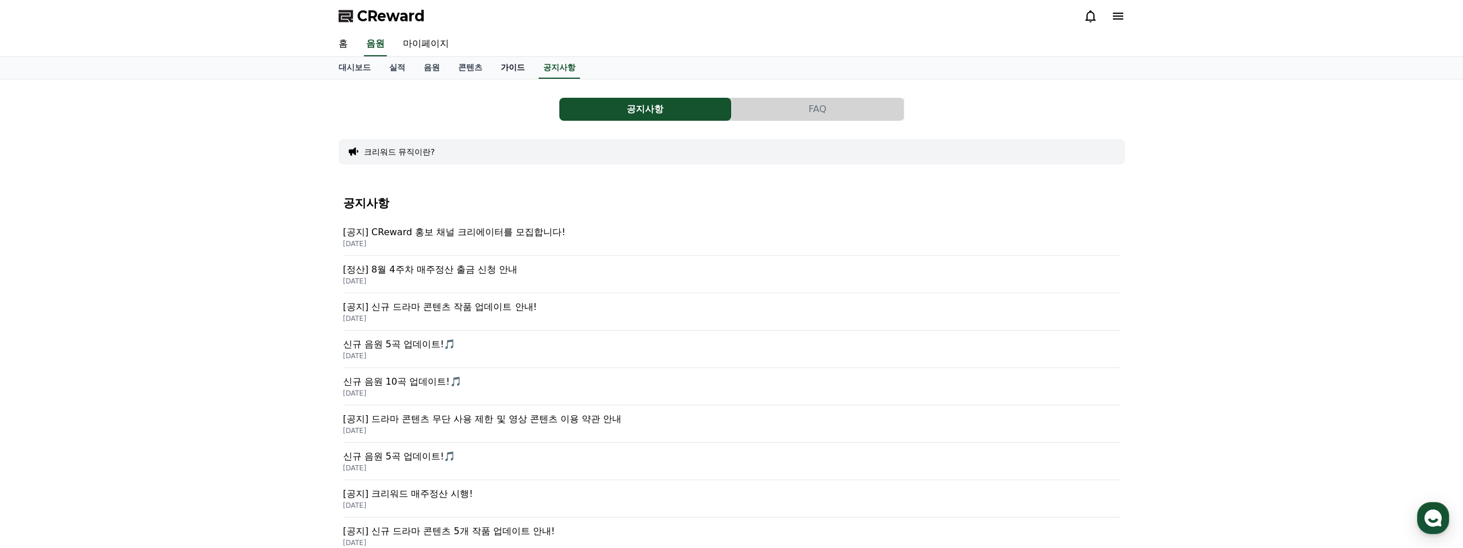
click at [508, 64] on link "가이드" at bounding box center [512, 68] width 43 height 22
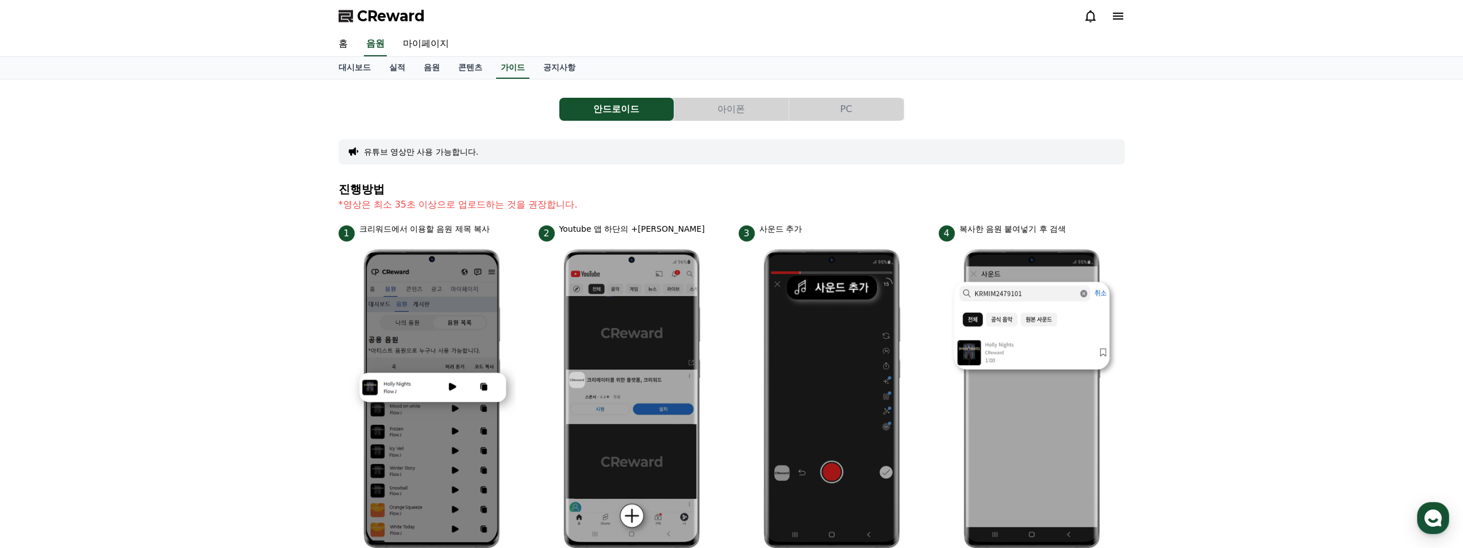
drag, startPoint x: 479, startPoint y: 156, endPoint x: 408, endPoint y: 157, distance: 71.3
click at [409, 158] on div "유튜브 영상만 사용 가능합니다." at bounding box center [732, 151] width 786 height 25
click at [851, 109] on button "PC" at bounding box center [846, 109] width 114 height 23
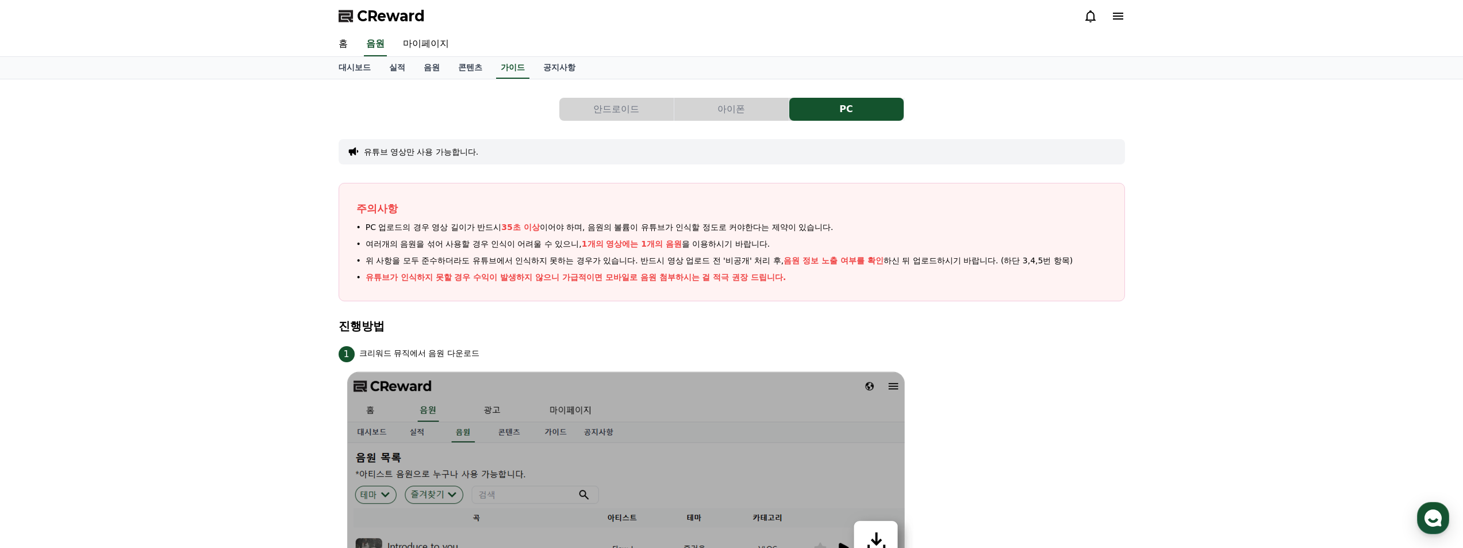
click at [754, 105] on button "아이폰" at bounding box center [731, 109] width 114 height 23
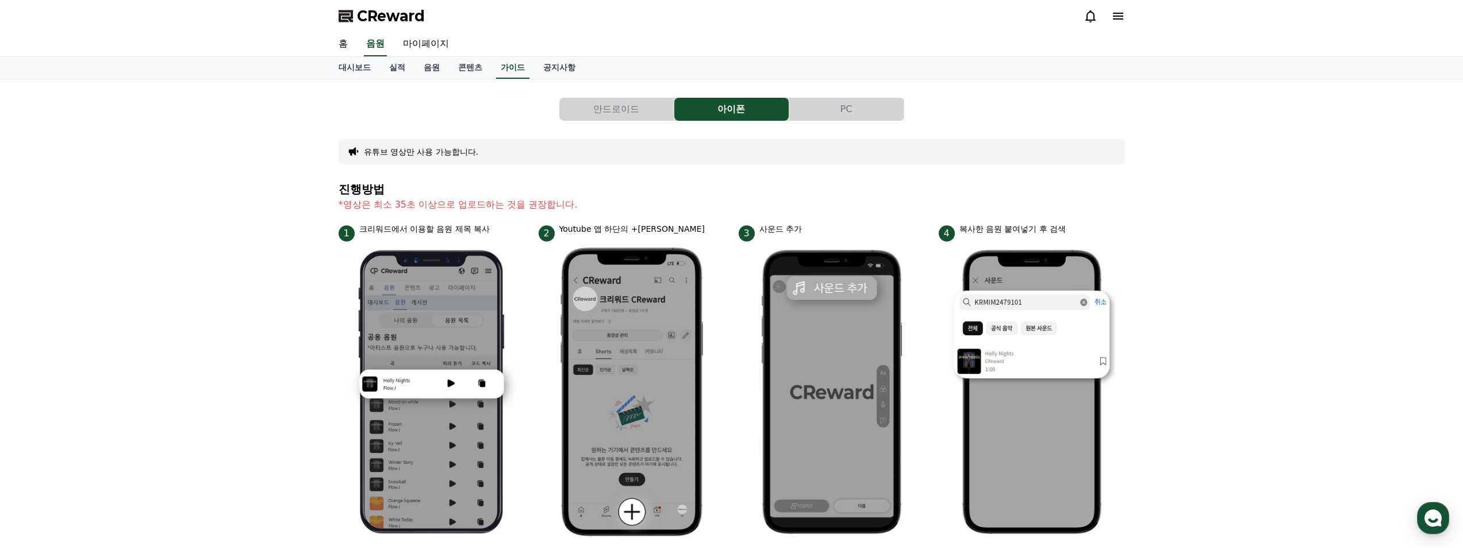
click at [633, 107] on button "안드로이드" at bounding box center [616, 109] width 114 height 23
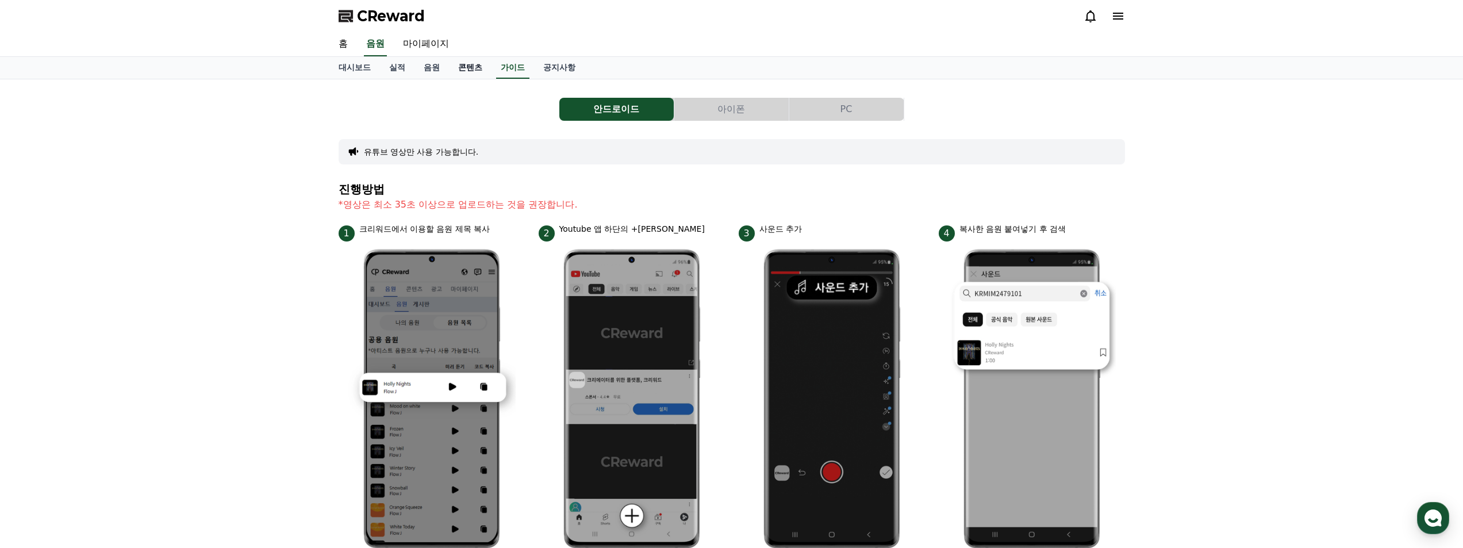
click at [464, 66] on link "콘텐츠" at bounding box center [470, 68] width 43 height 22
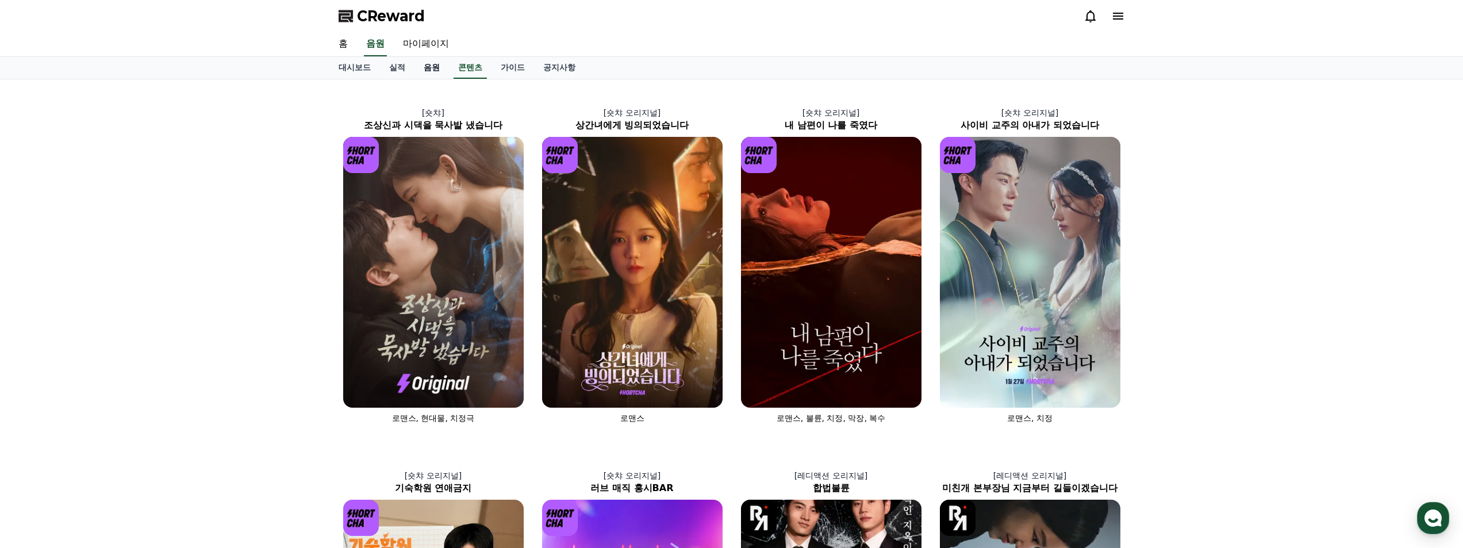
click at [418, 71] on link "음원" at bounding box center [431, 68] width 34 height 22
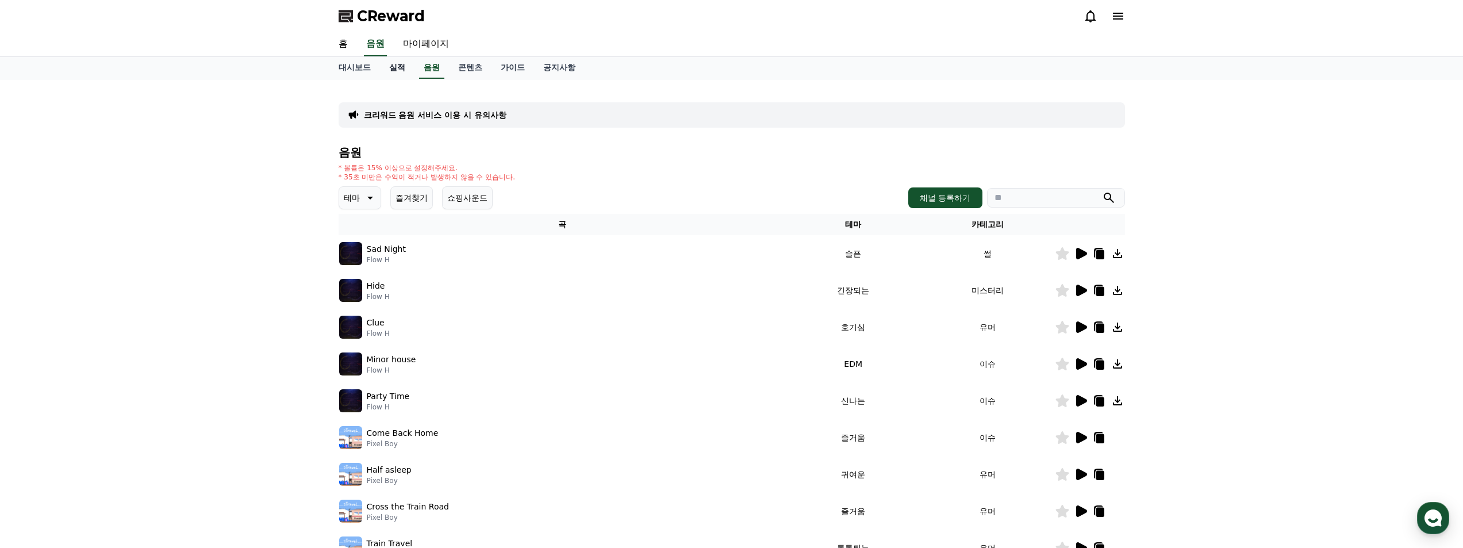
click at [395, 70] on link "실적" at bounding box center [397, 68] width 34 height 22
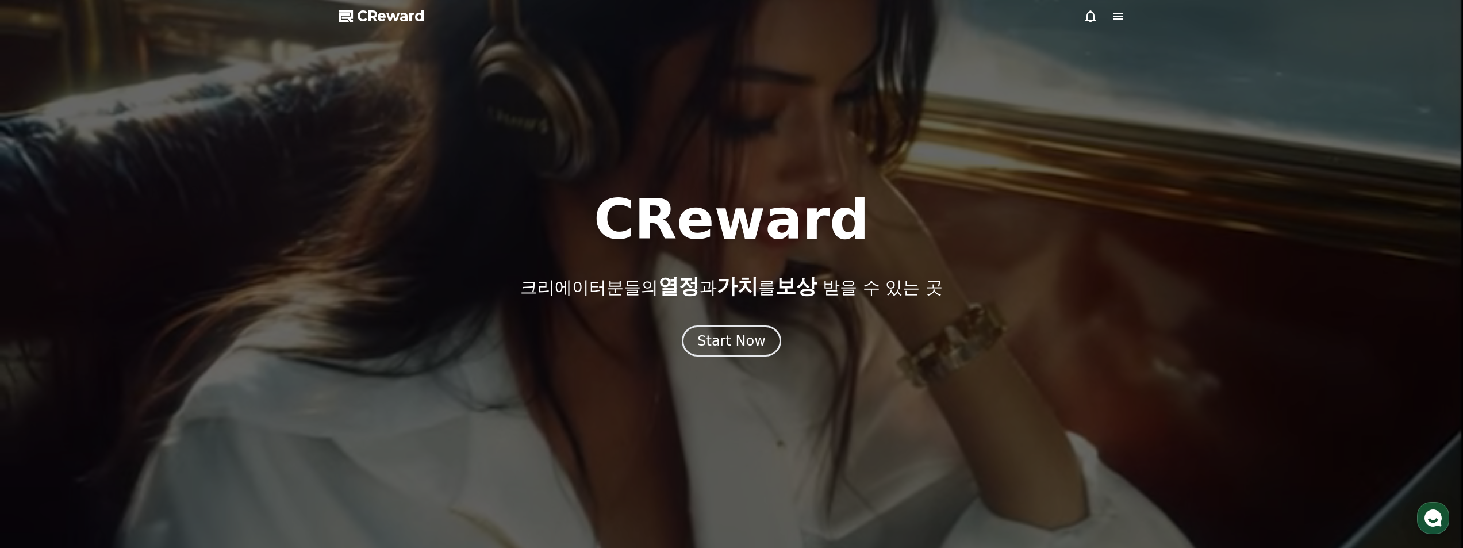
click at [1138, 14] on div at bounding box center [731, 274] width 1463 height 548
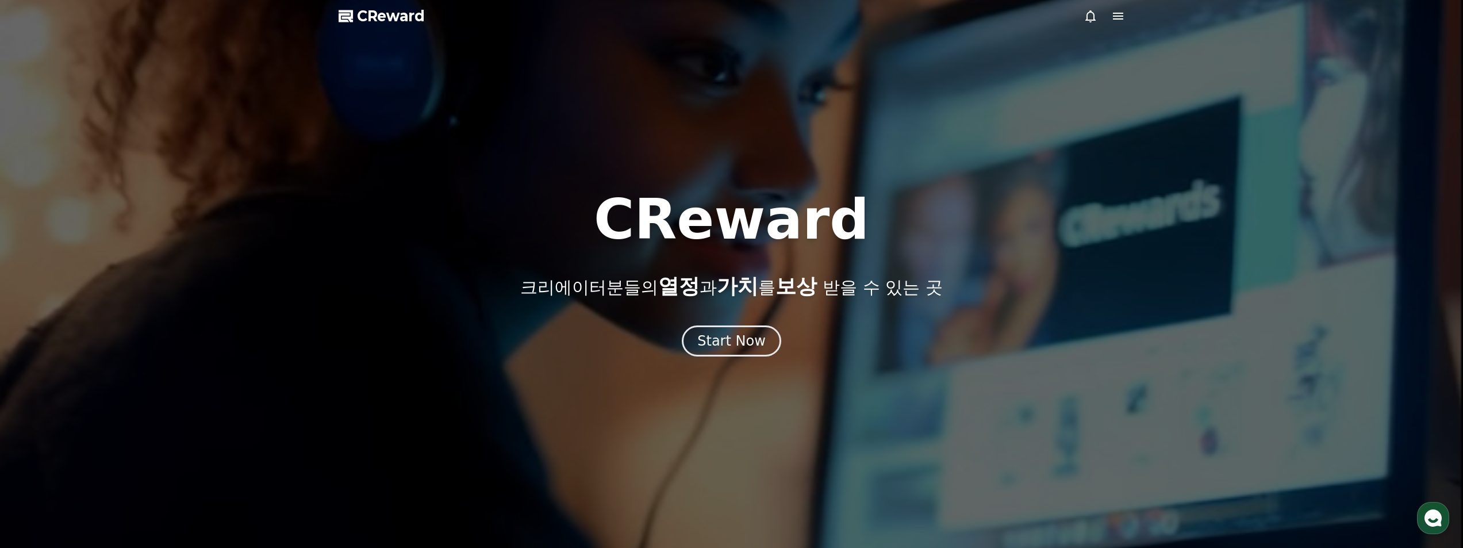
click at [1122, 17] on icon at bounding box center [1118, 16] width 10 height 7
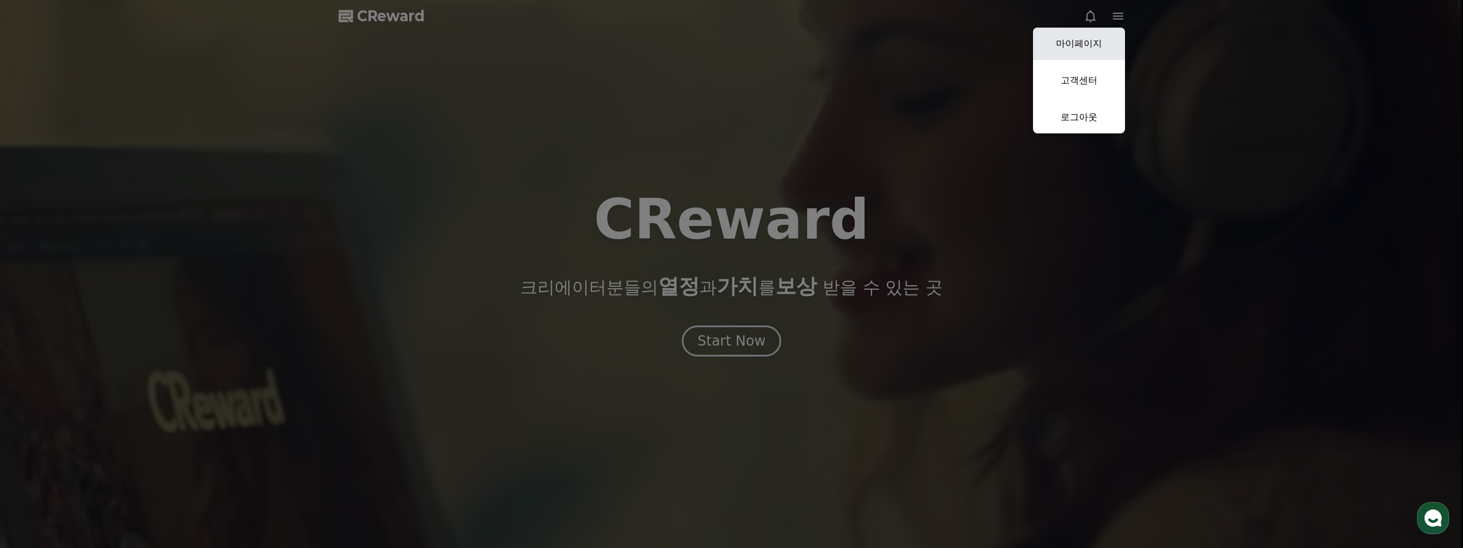
click at [1086, 38] on link "마이페이지" at bounding box center [1079, 44] width 92 height 32
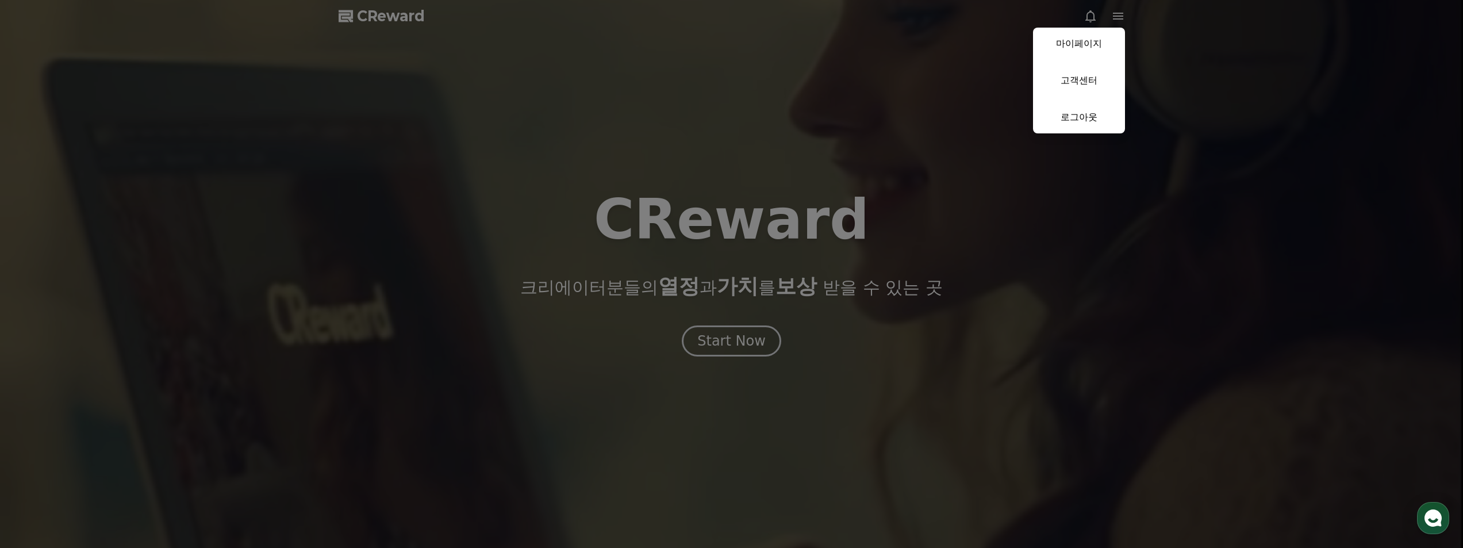
select select "**********"
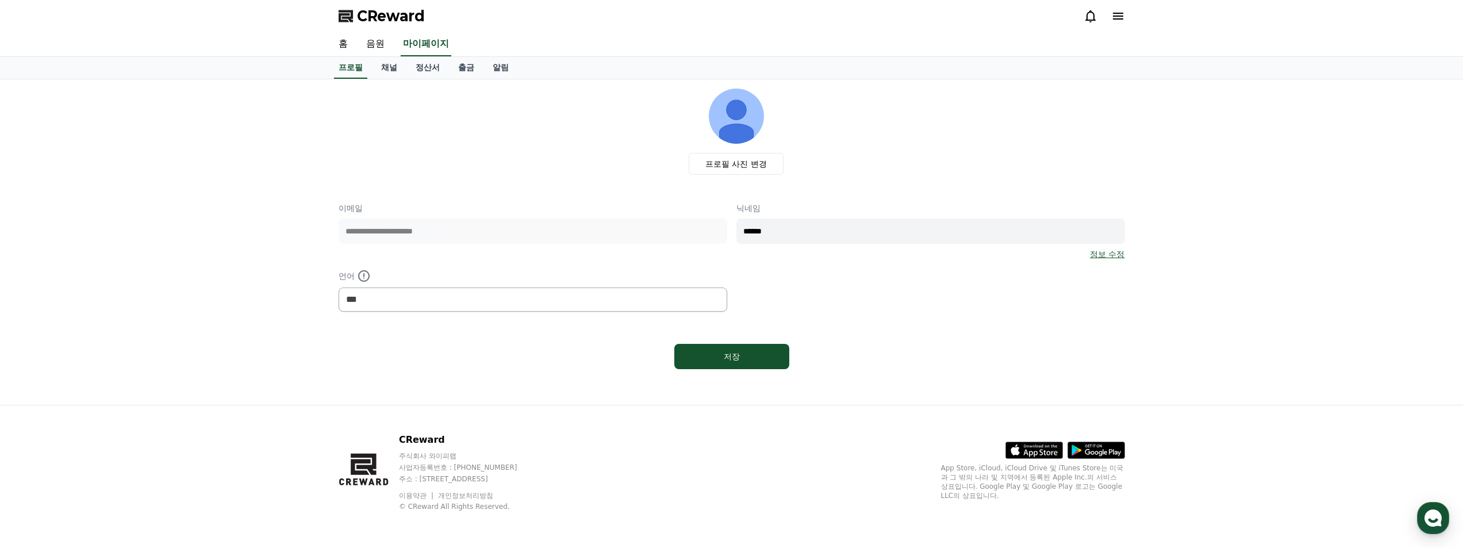
click at [372, 71] on link "채널" at bounding box center [389, 68] width 34 height 22
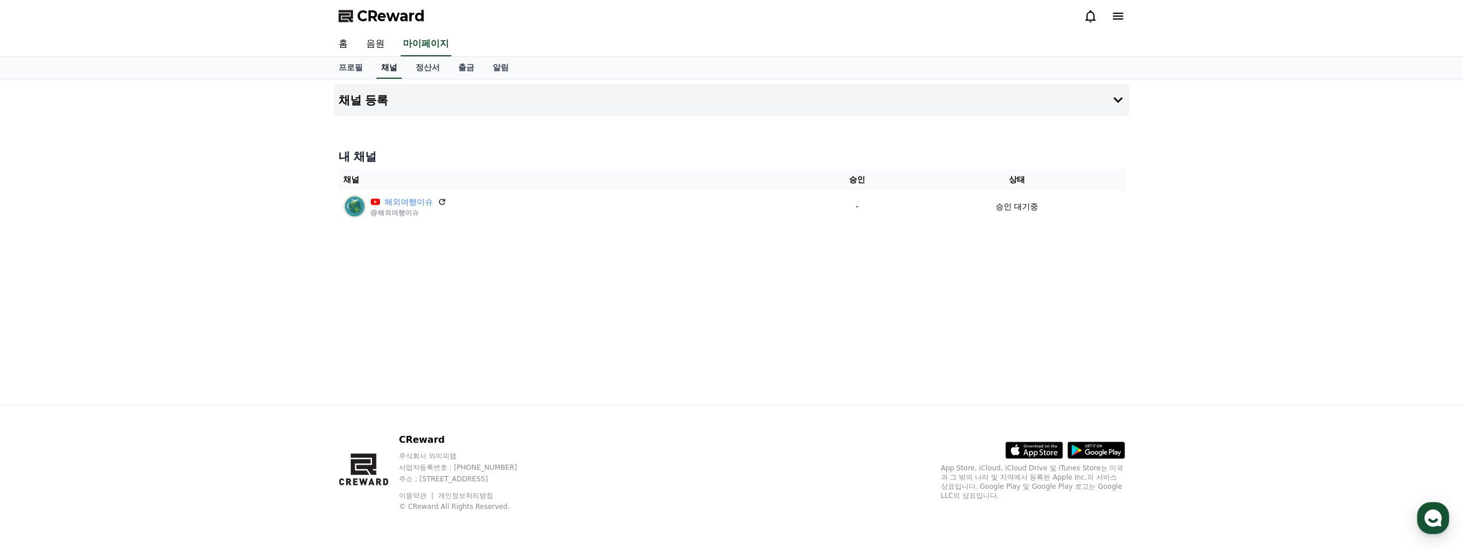
click at [390, 71] on link "채널" at bounding box center [389, 68] width 25 height 22
click at [420, 75] on link "정산서" at bounding box center [427, 68] width 43 height 22
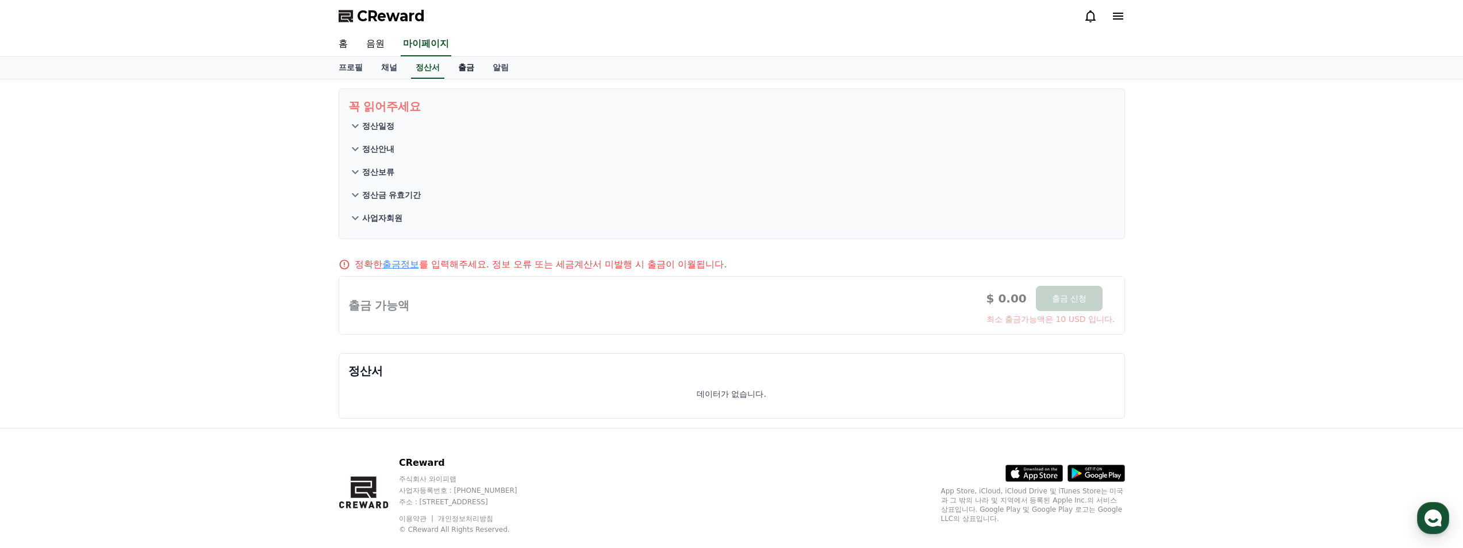
click at [450, 76] on link "출금" at bounding box center [466, 68] width 34 height 22
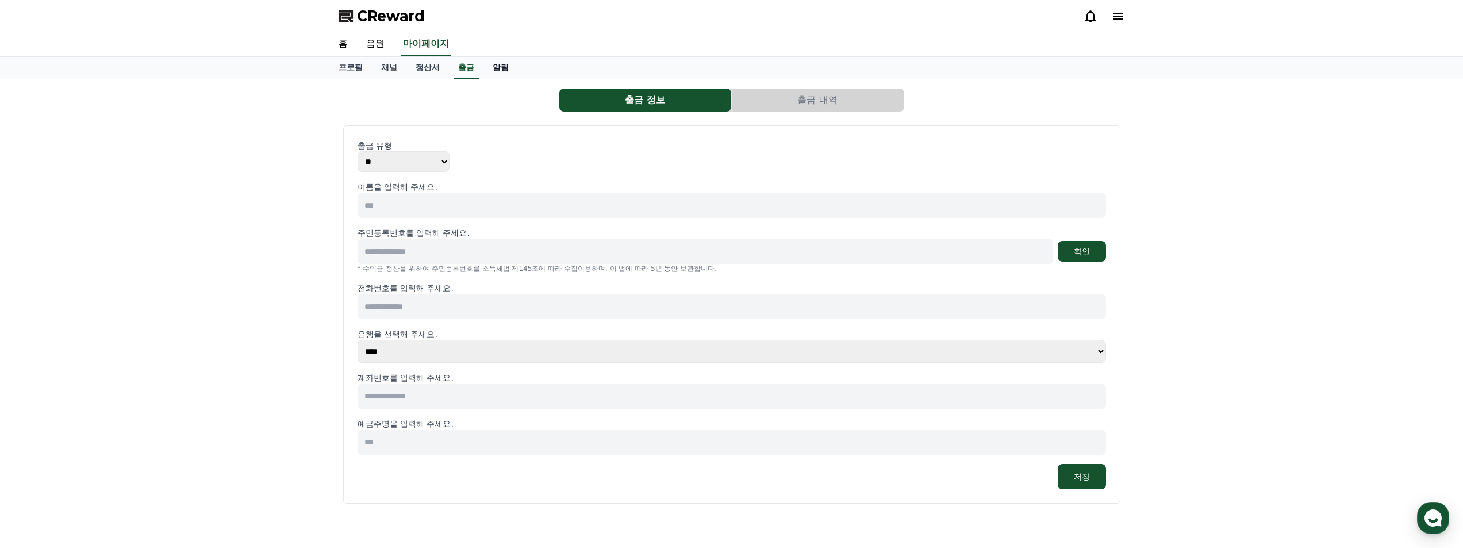
click at [499, 75] on link "알림" at bounding box center [500, 68] width 34 height 22
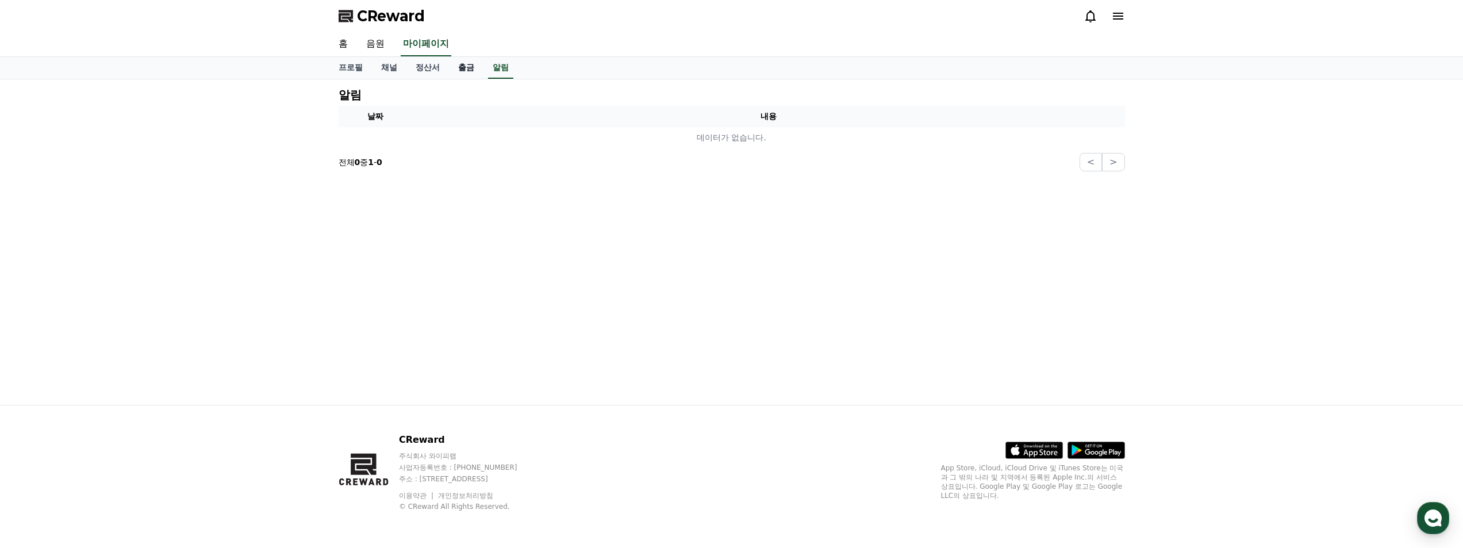
click at [460, 76] on link "출금" at bounding box center [466, 68] width 34 height 22
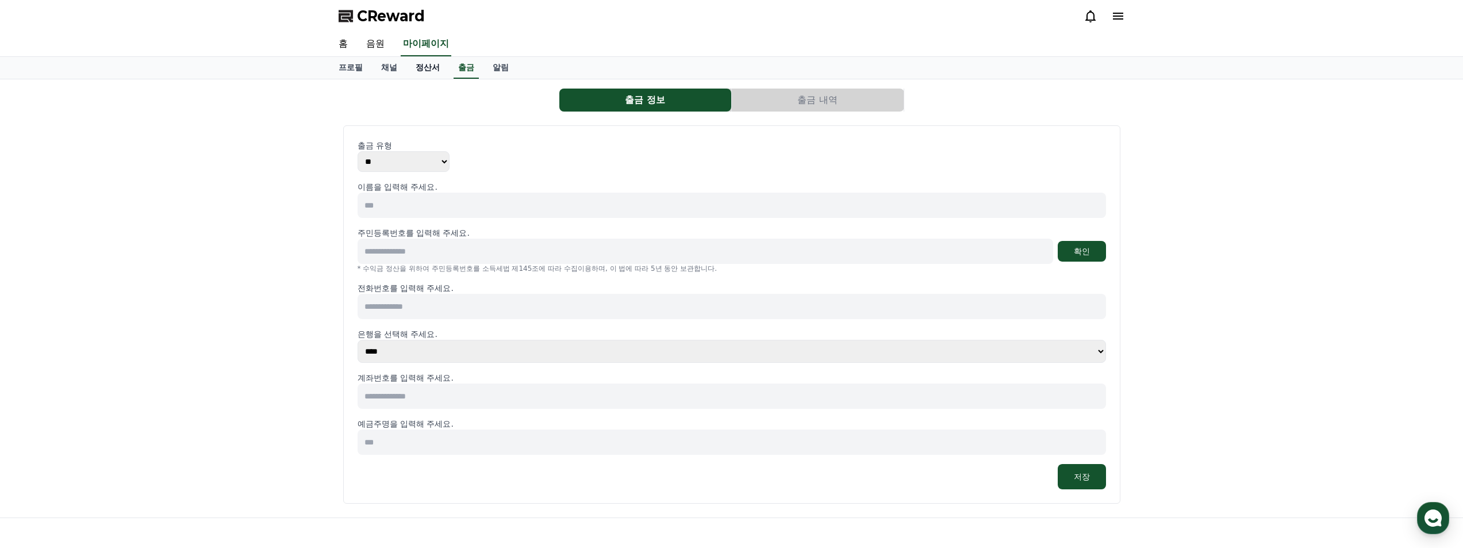
click at [417, 74] on link "정산서" at bounding box center [427, 68] width 43 height 22
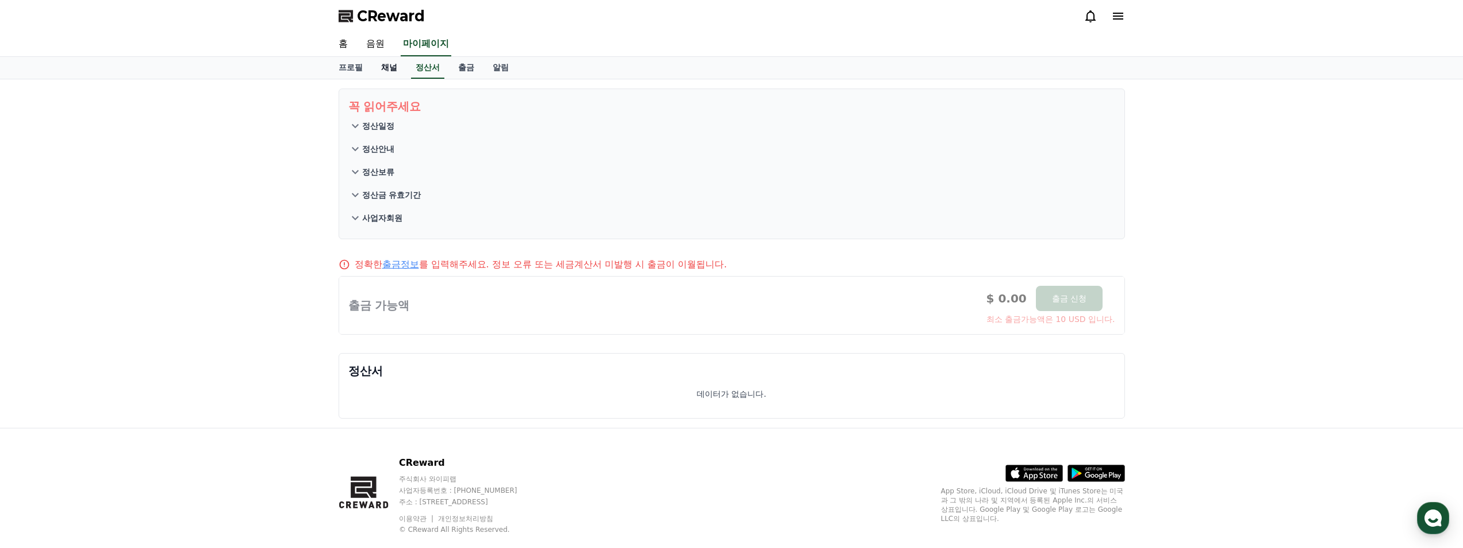
click at [391, 74] on link "채널" at bounding box center [389, 68] width 34 height 22
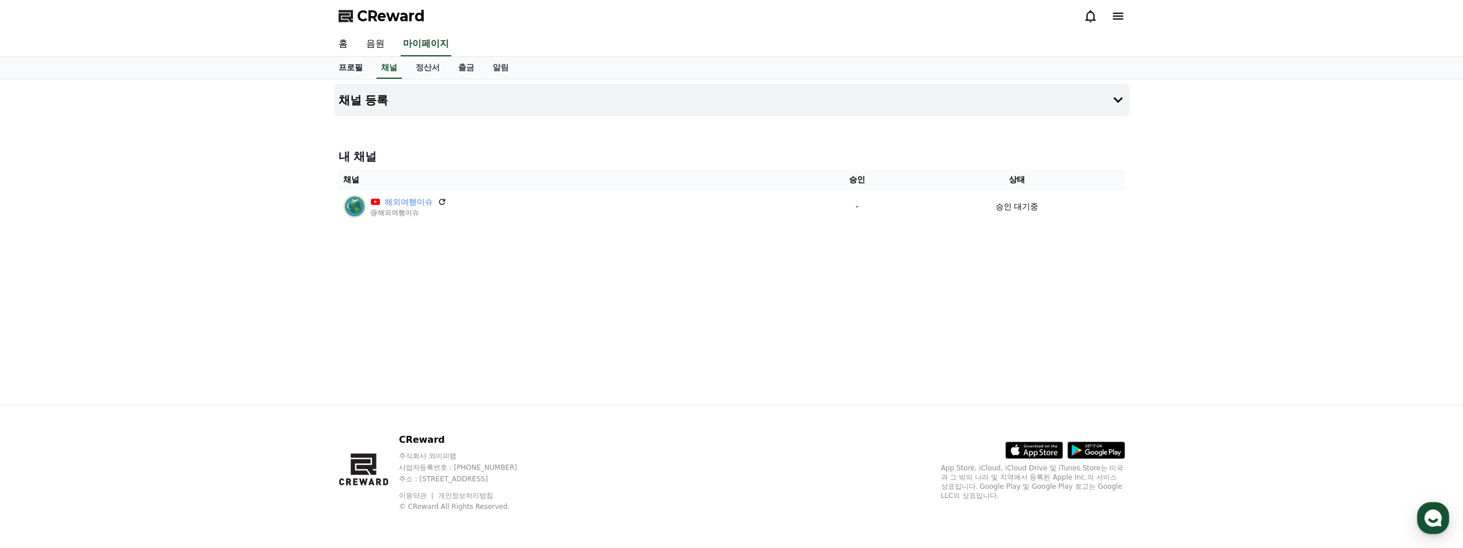
click at [355, 64] on link "프로필" at bounding box center [350, 68] width 43 height 22
select select "**********"
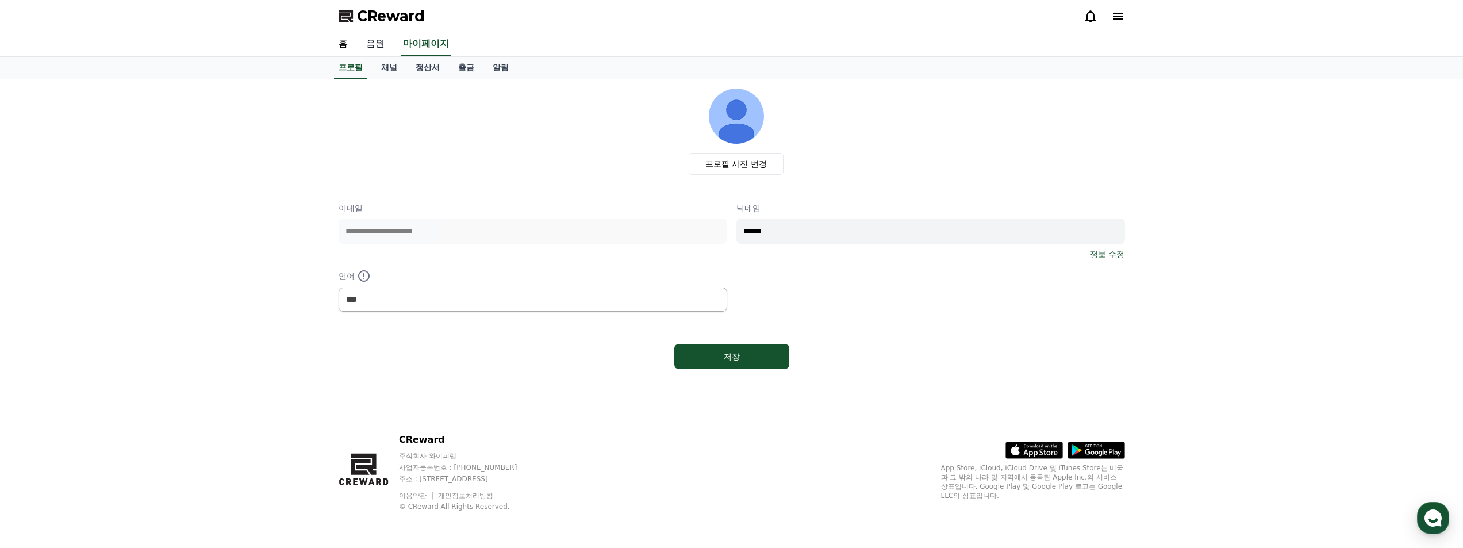
click at [357, 47] on link "음원" at bounding box center [375, 44] width 37 height 24
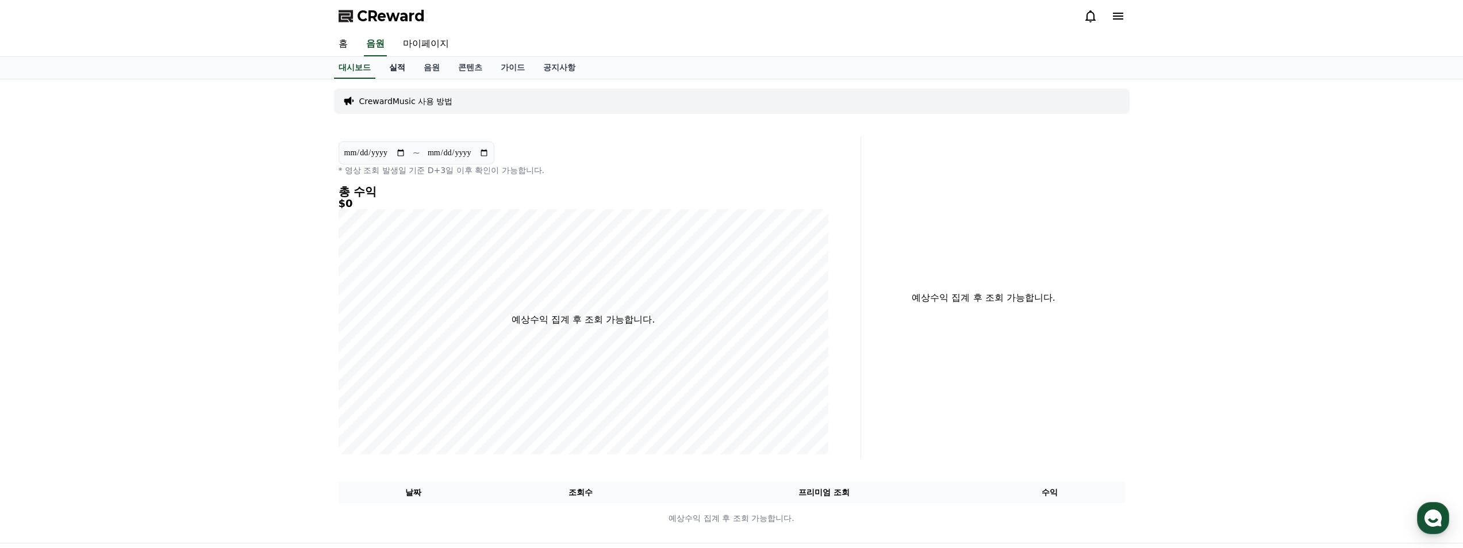
click at [397, 70] on link "실적" at bounding box center [397, 68] width 34 height 22
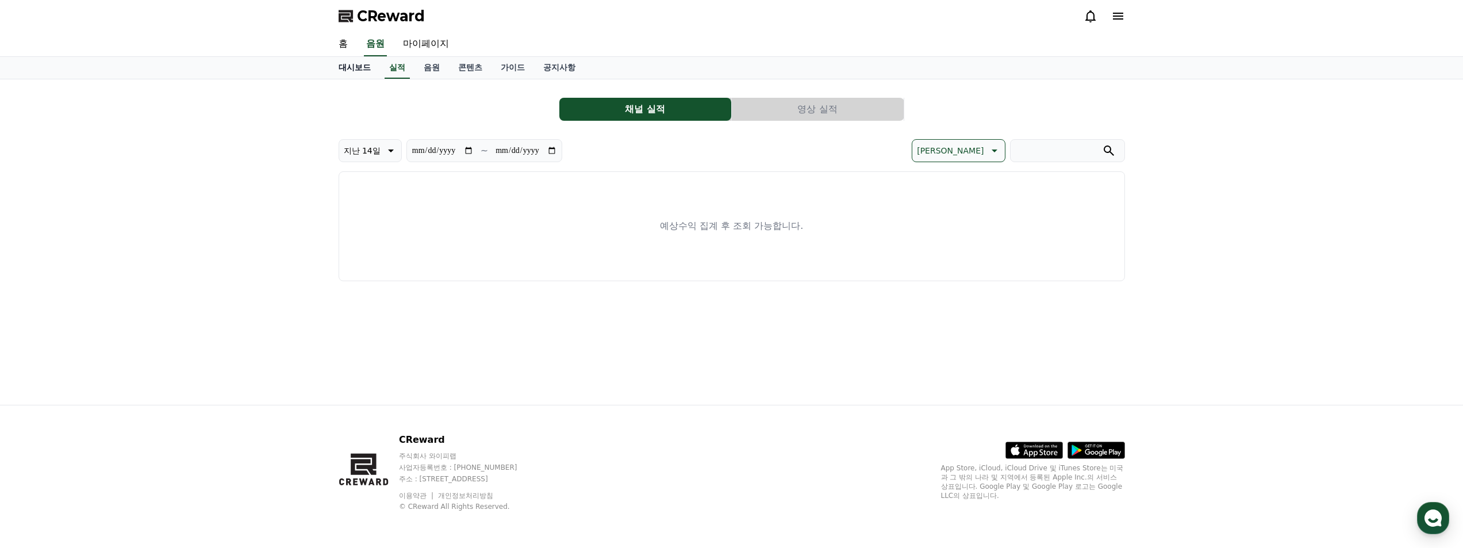
click at [358, 71] on link "대시보드" at bounding box center [354, 68] width 51 height 22
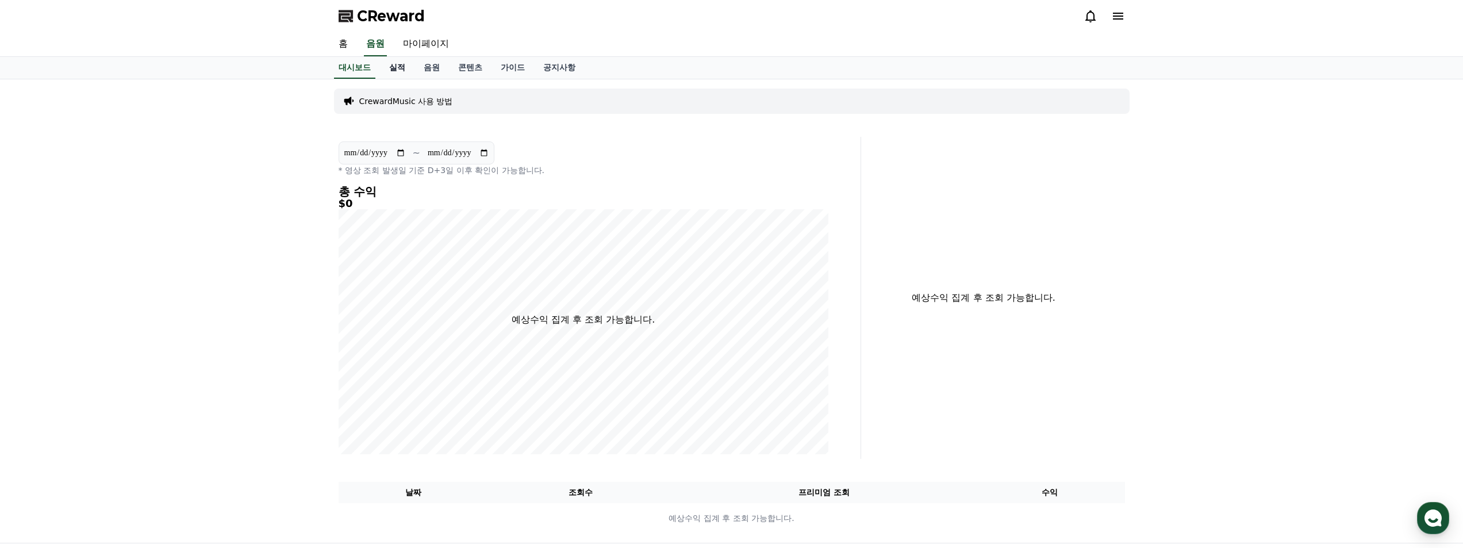
click at [395, 72] on link "실적" at bounding box center [397, 68] width 34 height 22
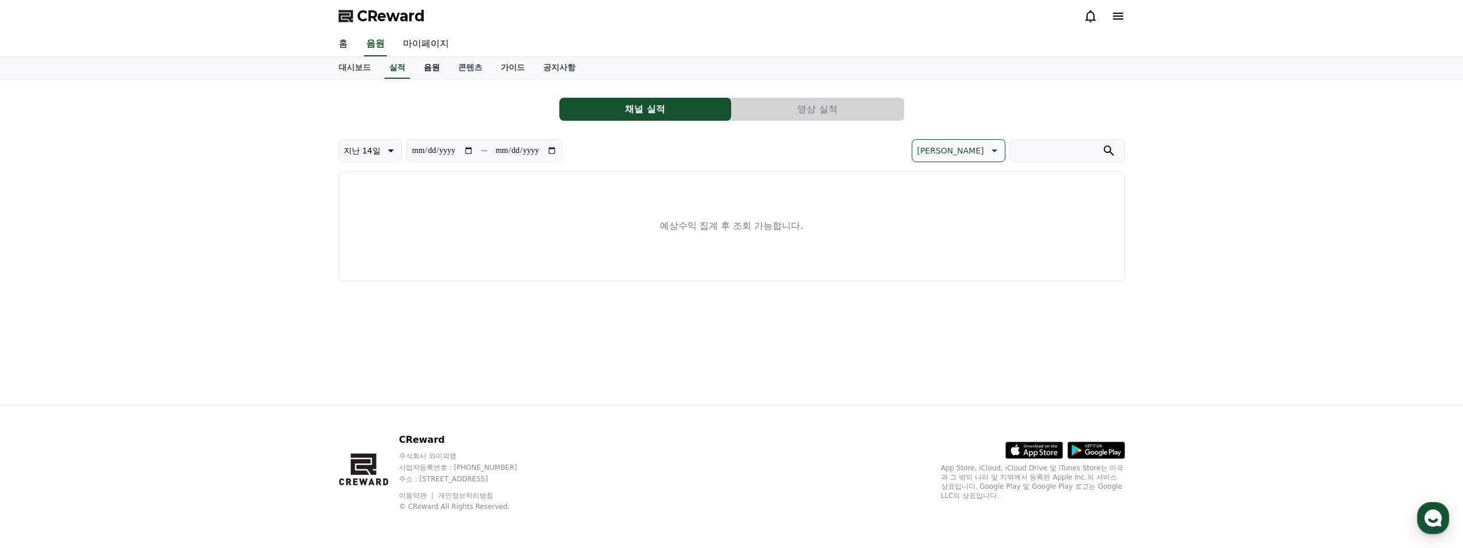
click at [439, 72] on link "음원" at bounding box center [431, 68] width 34 height 22
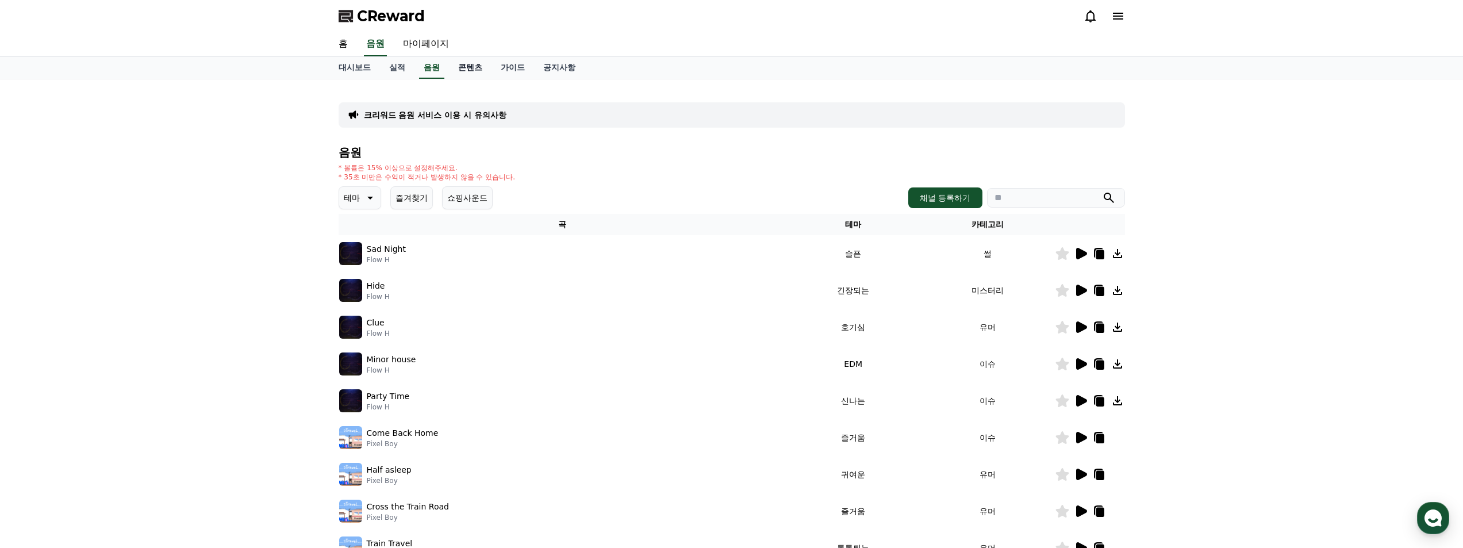
click at [467, 72] on link "콘텐츠" at bounding box center [470, 68] width 43 height 22
click at [525, 69] on link "가이드" at bounding box center [512, 68] width 43 height 22
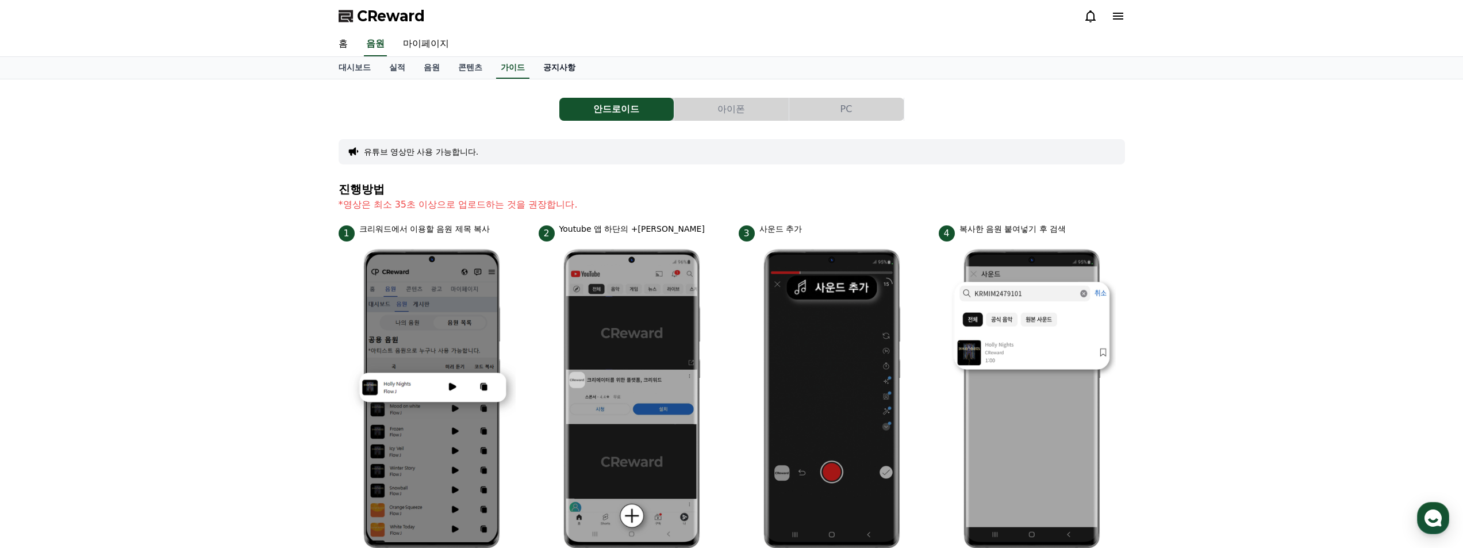
click at [550, 66] on link "공지사항" at bounding box center [559, 68] width 51 height 22
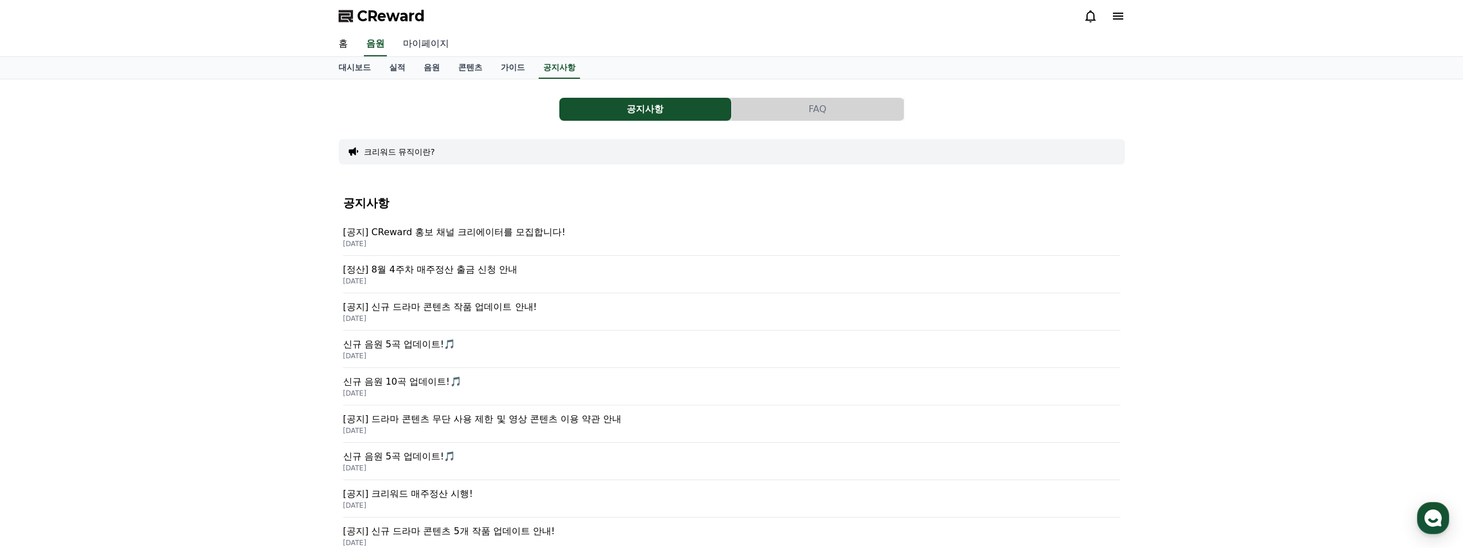
click at [435, 45] on link "마이페이지" at bounding box center [426, 44] width 64 height 24
select select "**********"
